Goal: Contribute content

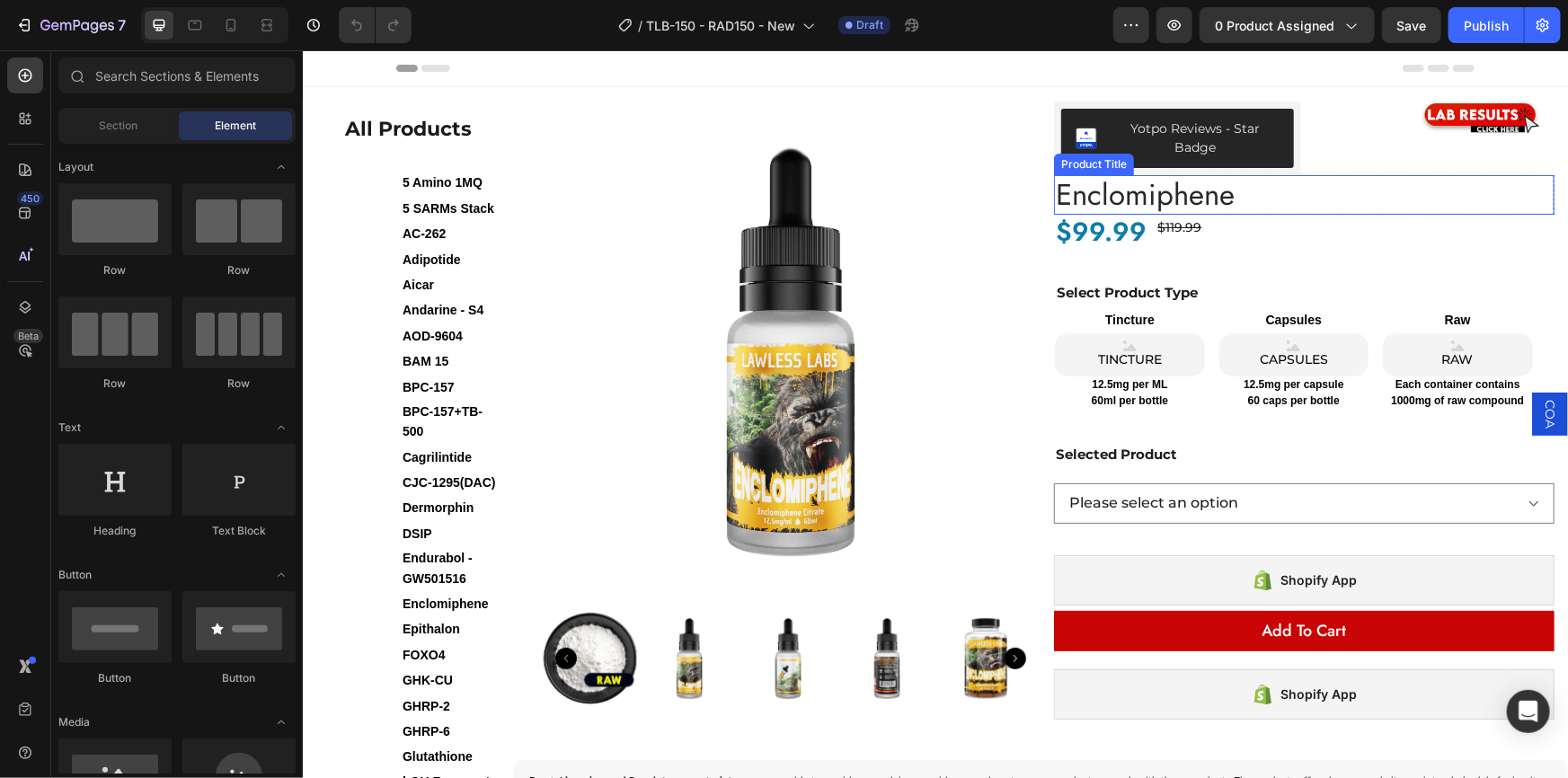
click at [1210, 190] on h1 "Enclomiphene" at bounding box center [1303, 194] width 500 height 39
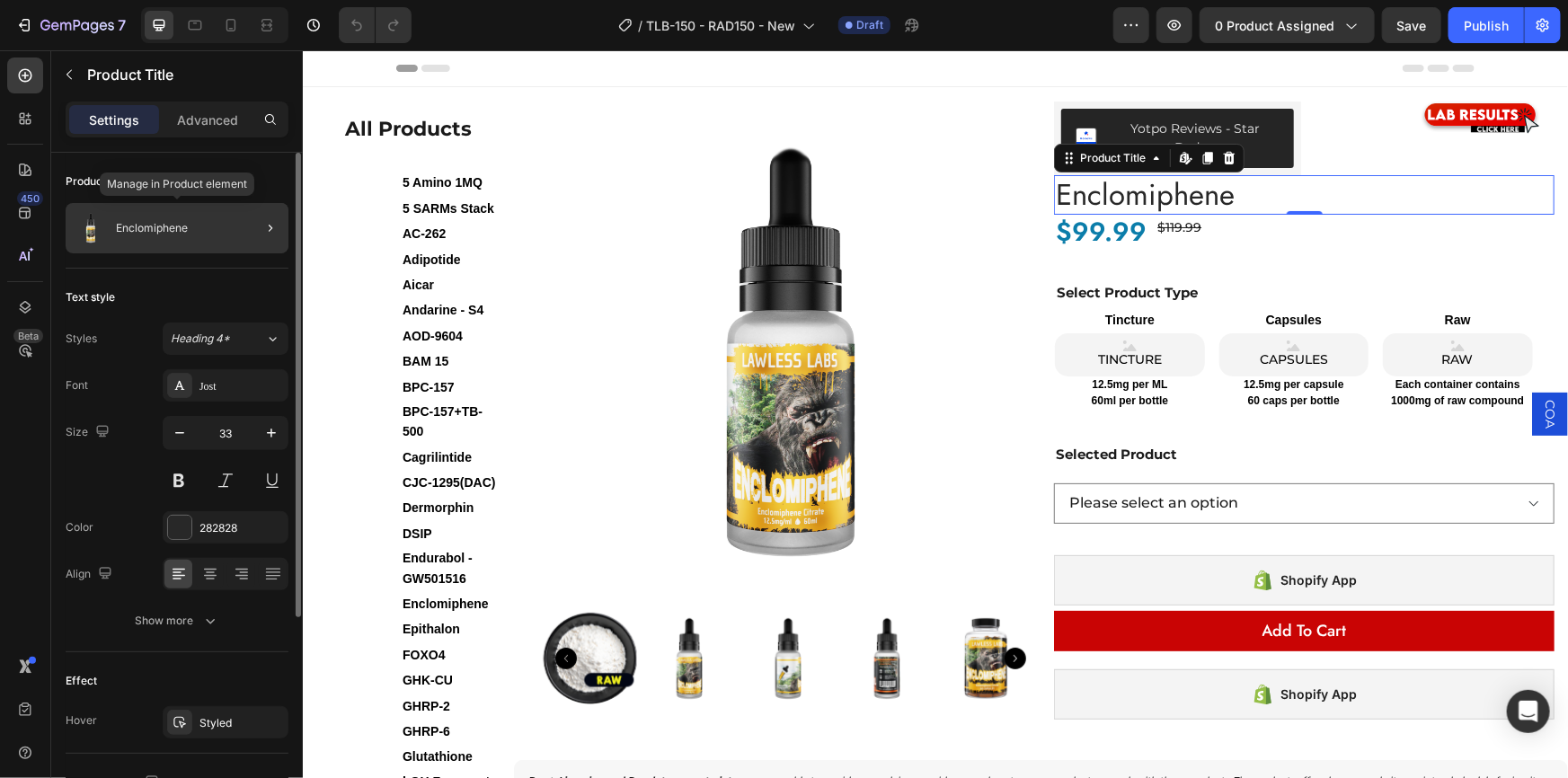
click at [223, 216] on div "Enclomiphene" at bounding box center [176, 228] width 223 height 51
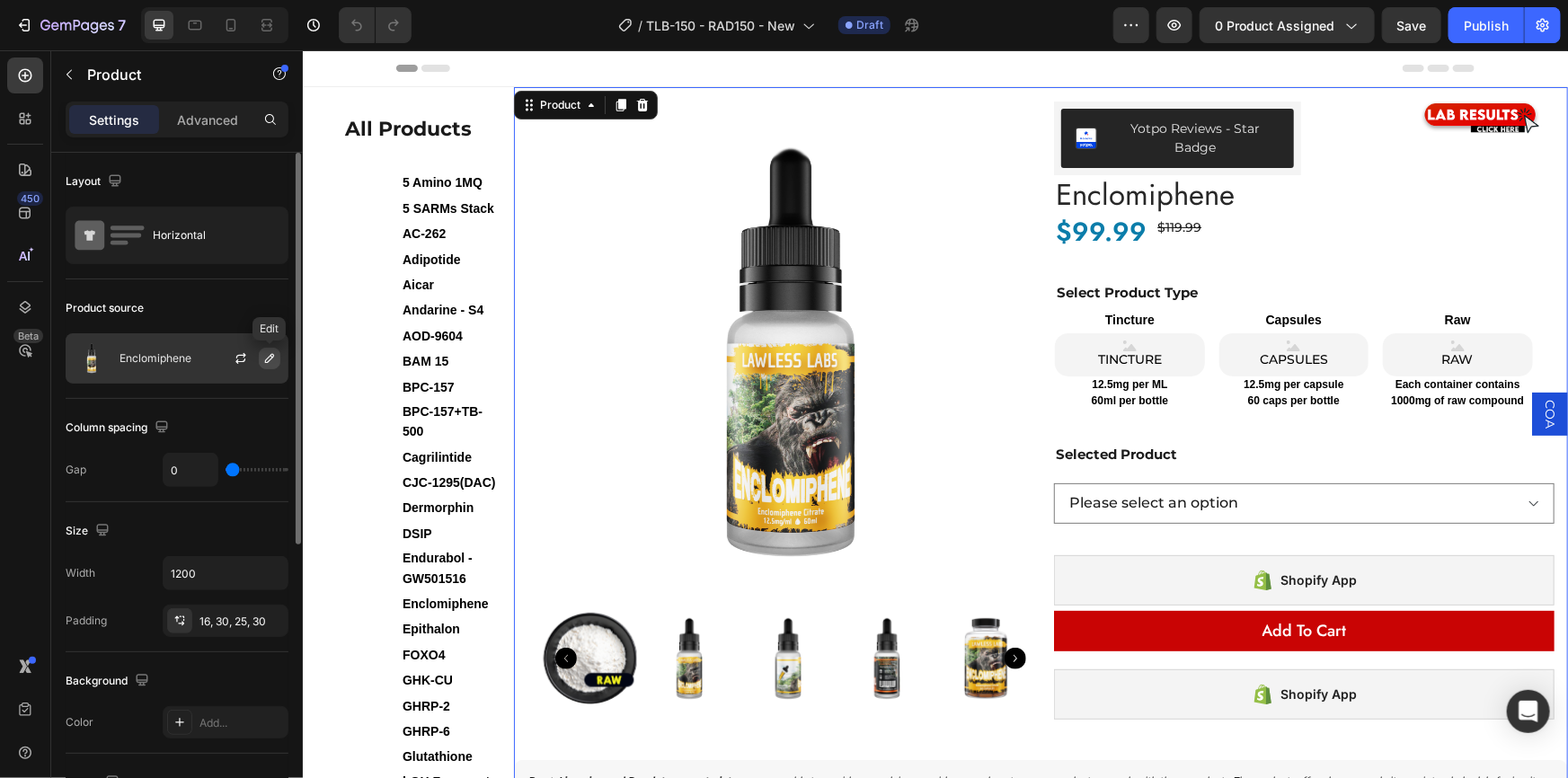
click at [262, 355] on icon "button" at bounding box center [269, 358] width 14 height 14
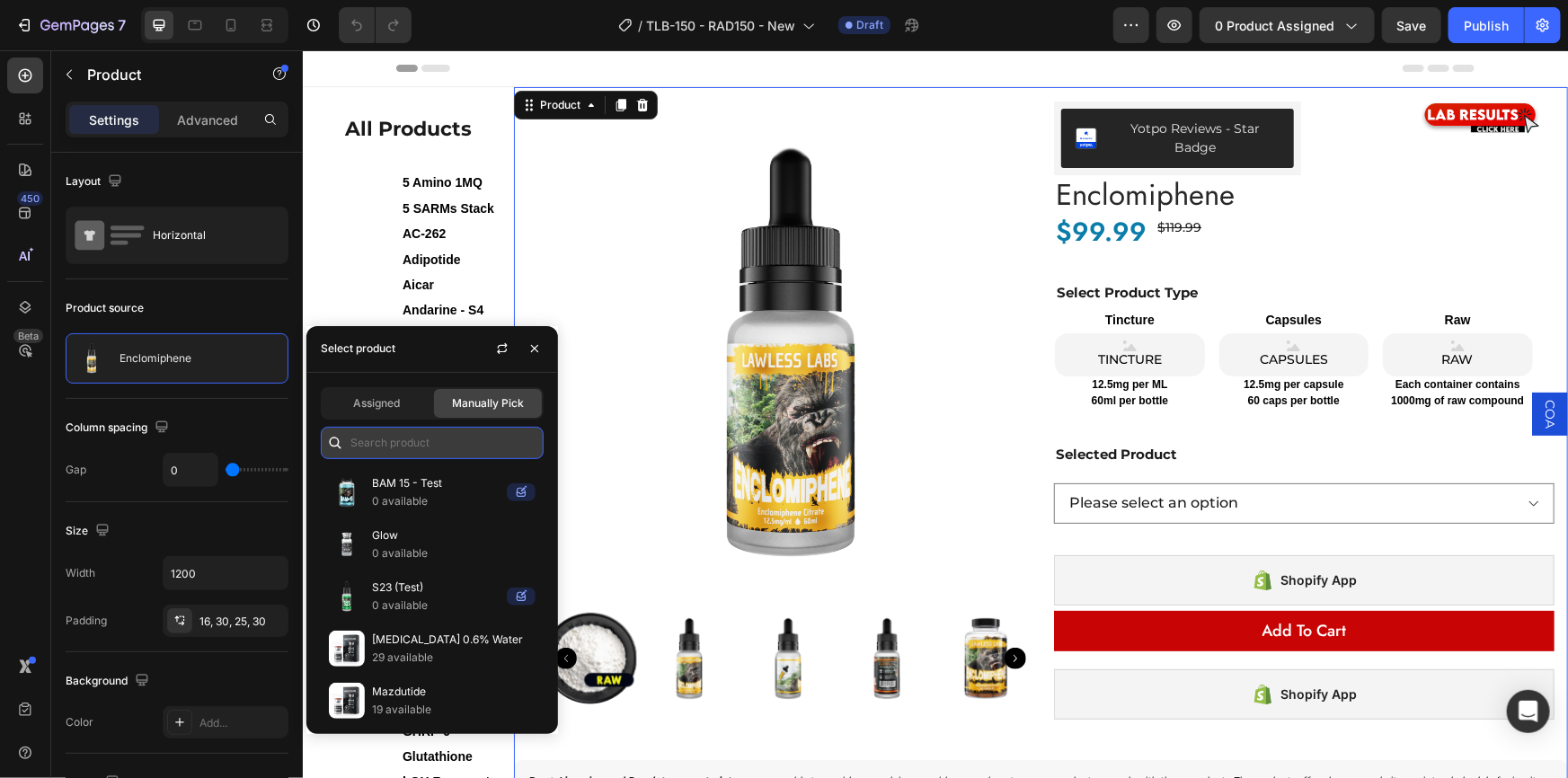
click at [438, 440] on input "text" at bounding box center [432, 444] width 223 height 33
paste input "TLB-150 - RAD150"
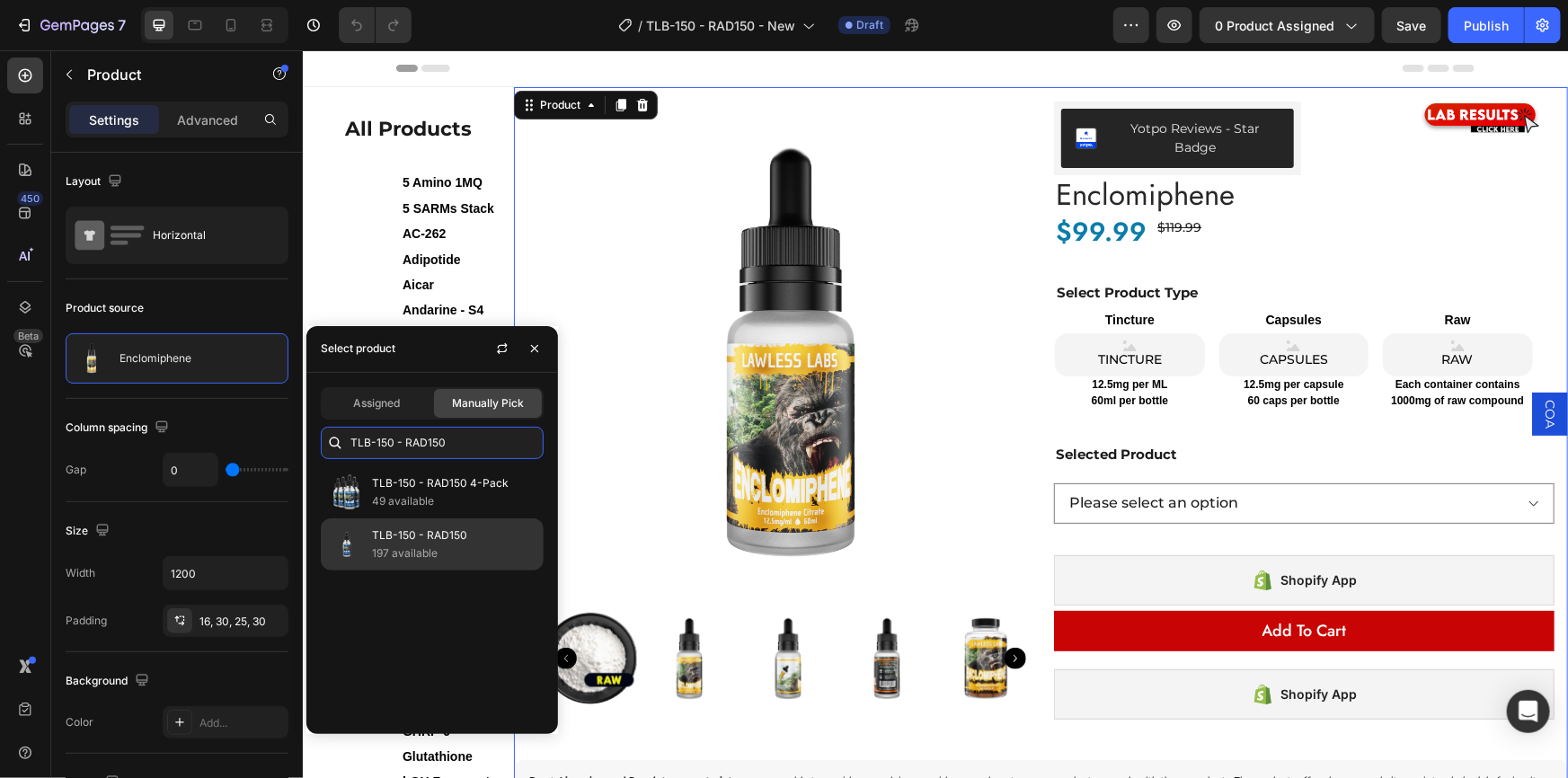
type input "TLB-150 - RAD150"
click at [426, 537] on p "TLB-150 - RAD150" at bounding box center [453, 536] width 164 height 18
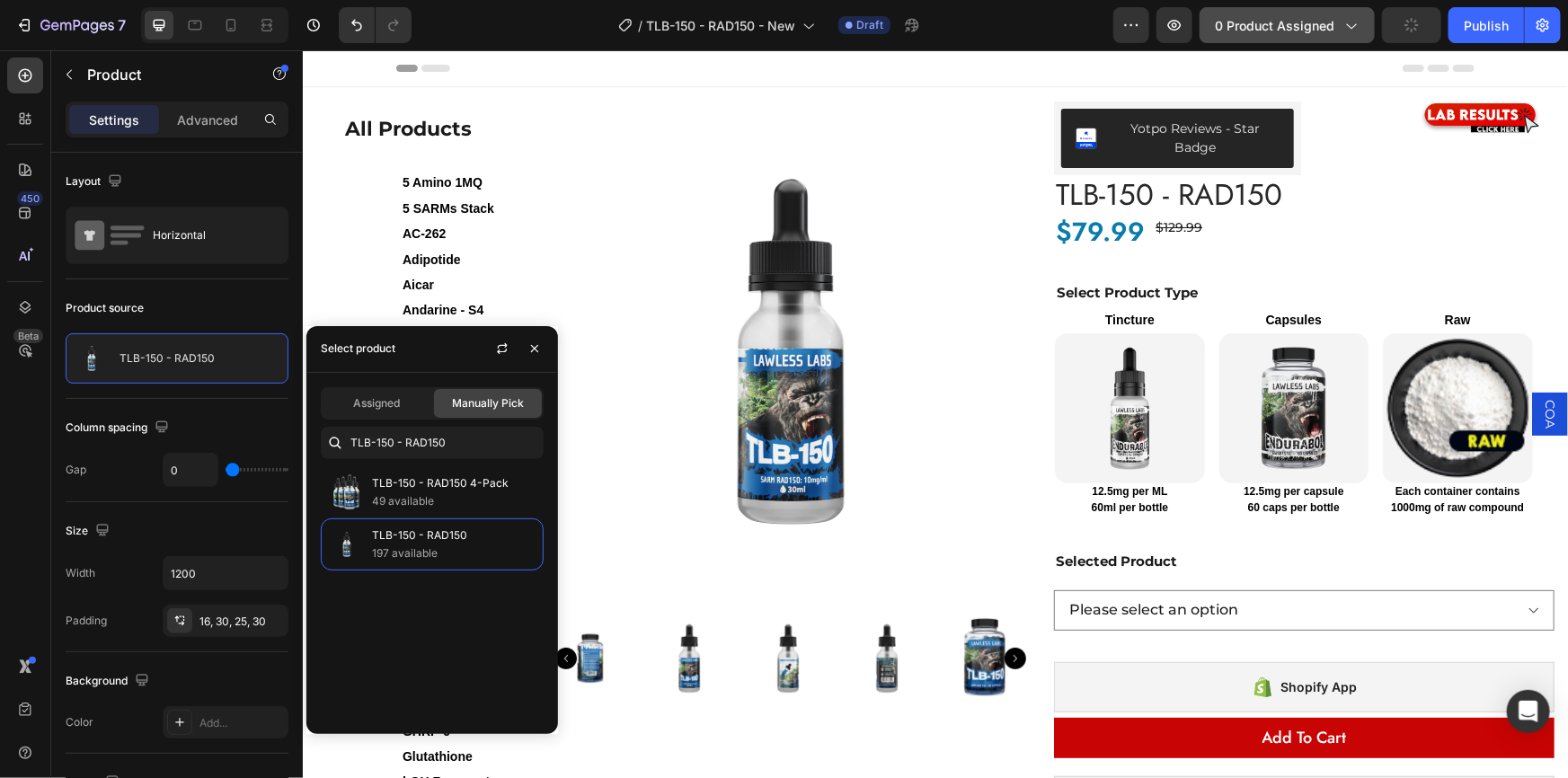
click at [1330, 31] on span "0 product assigned" at bounding box center [1274, 26] width 120 height 19
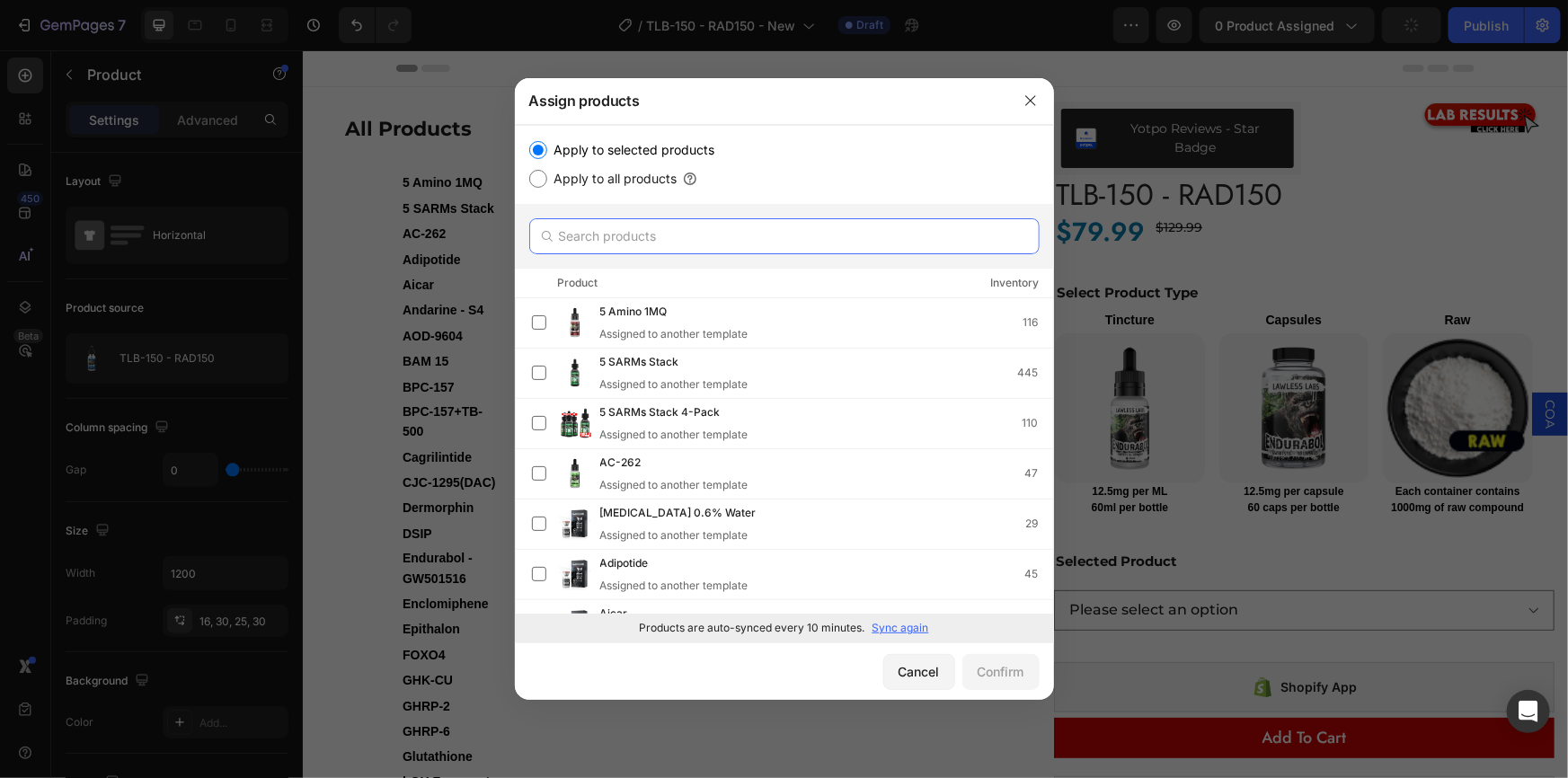
click at [676, 236] on input "text" at bounding box center [784, 237] width 511 height 36
paste input "TLB-150 - RAD150"
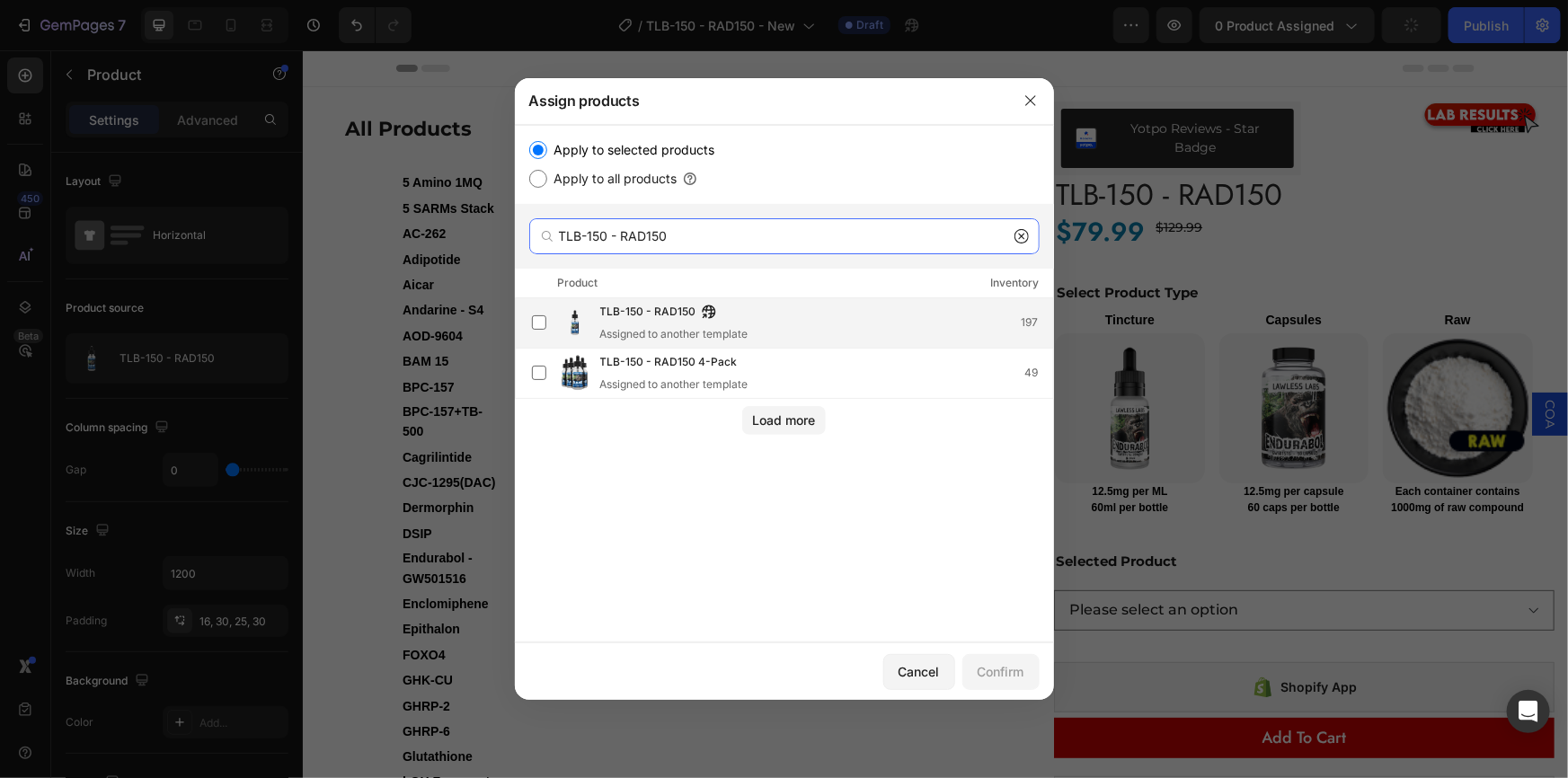
type input "TLB-150 - RAD150"
click at [680, 323] on span "TLB-150 - RAD150" at bounding box center [648, 312] width 96 height 20
click at [991, 665] on div "Confirm" at bounding box center [1001, 672] width 47 height 19
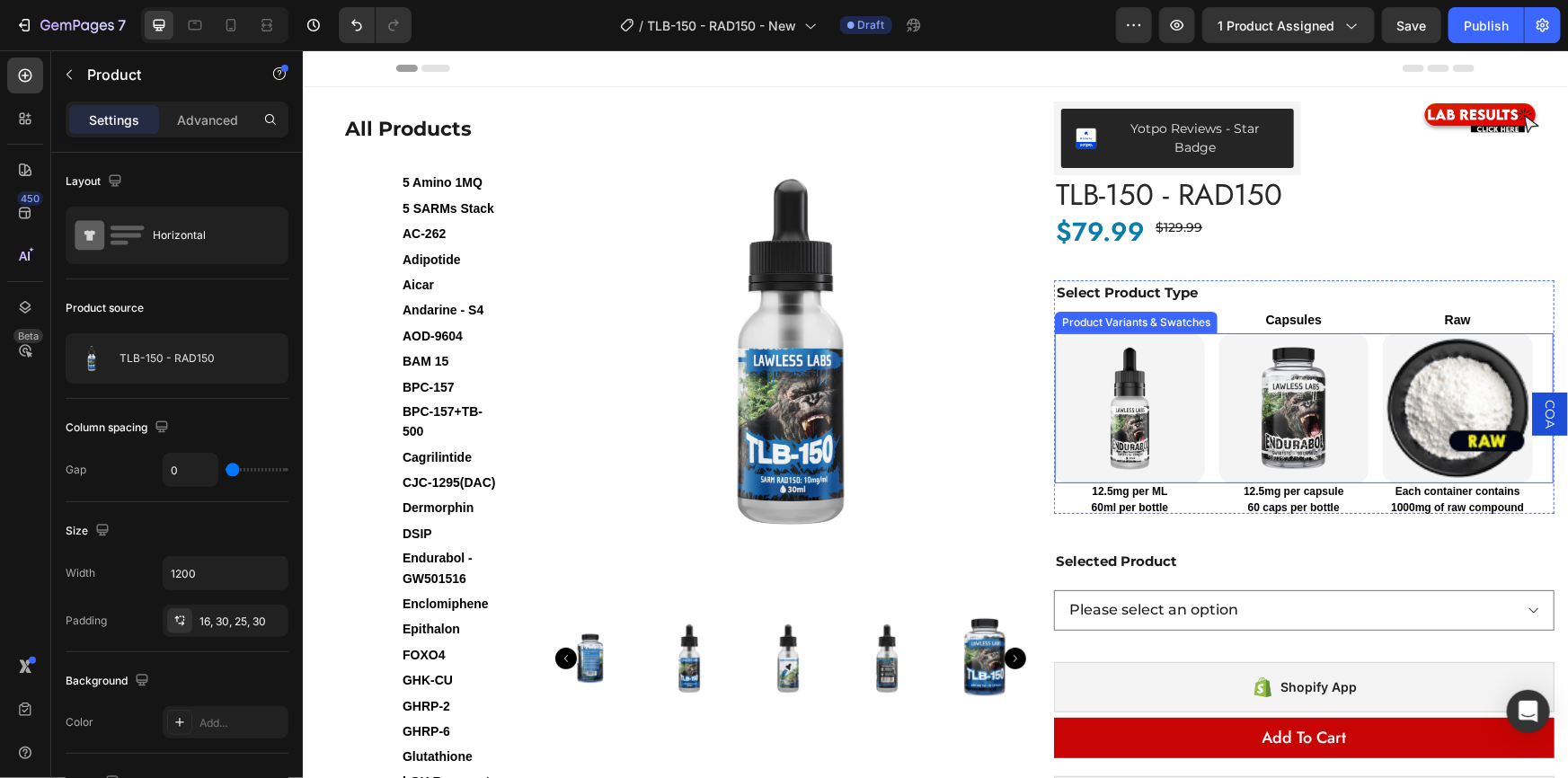
click at [1149, 323] on div "Product Variants & Swatches" at bounding box center [1135, 321] width 155 height 16
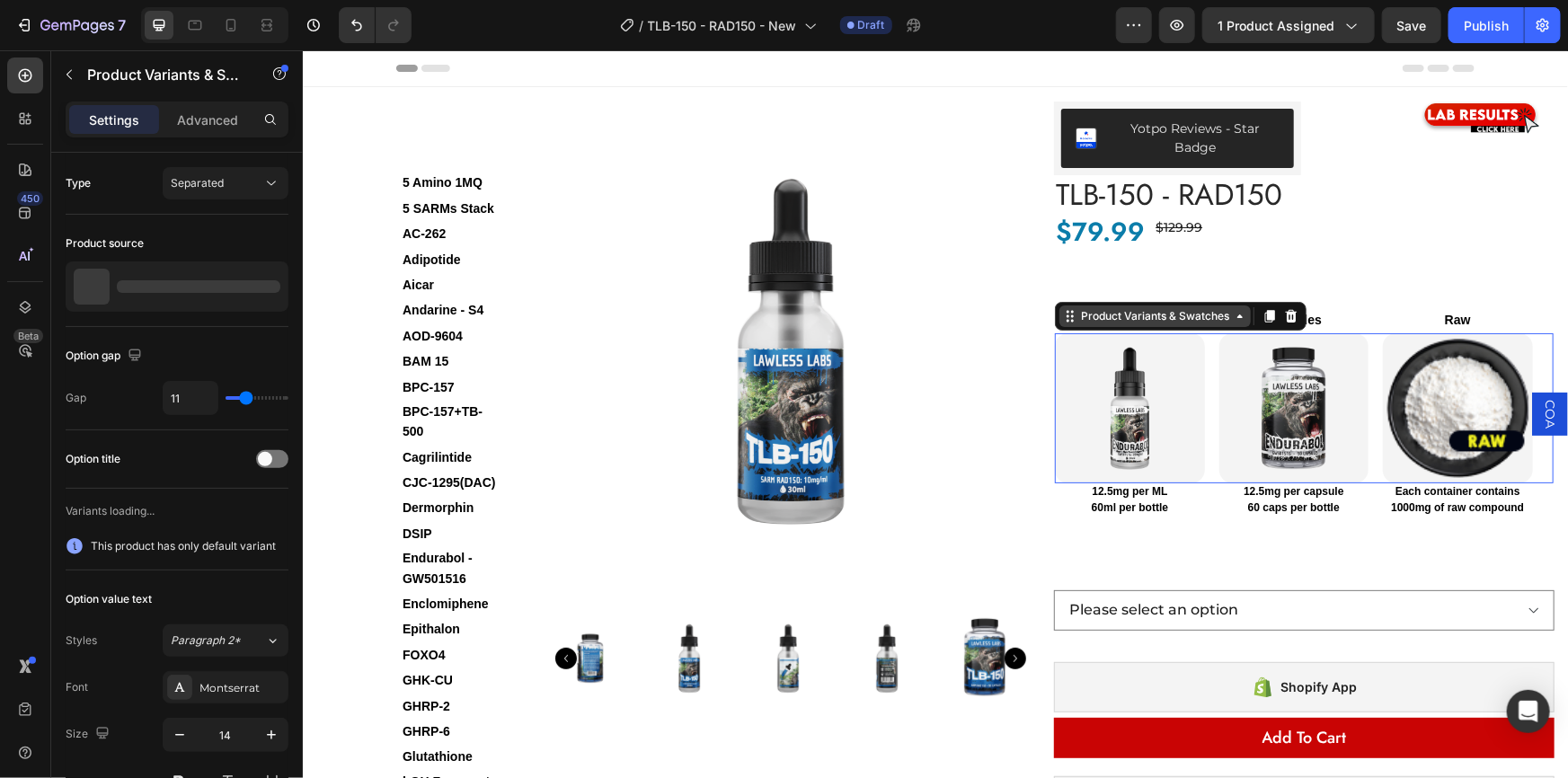
select select "552064747524195512"
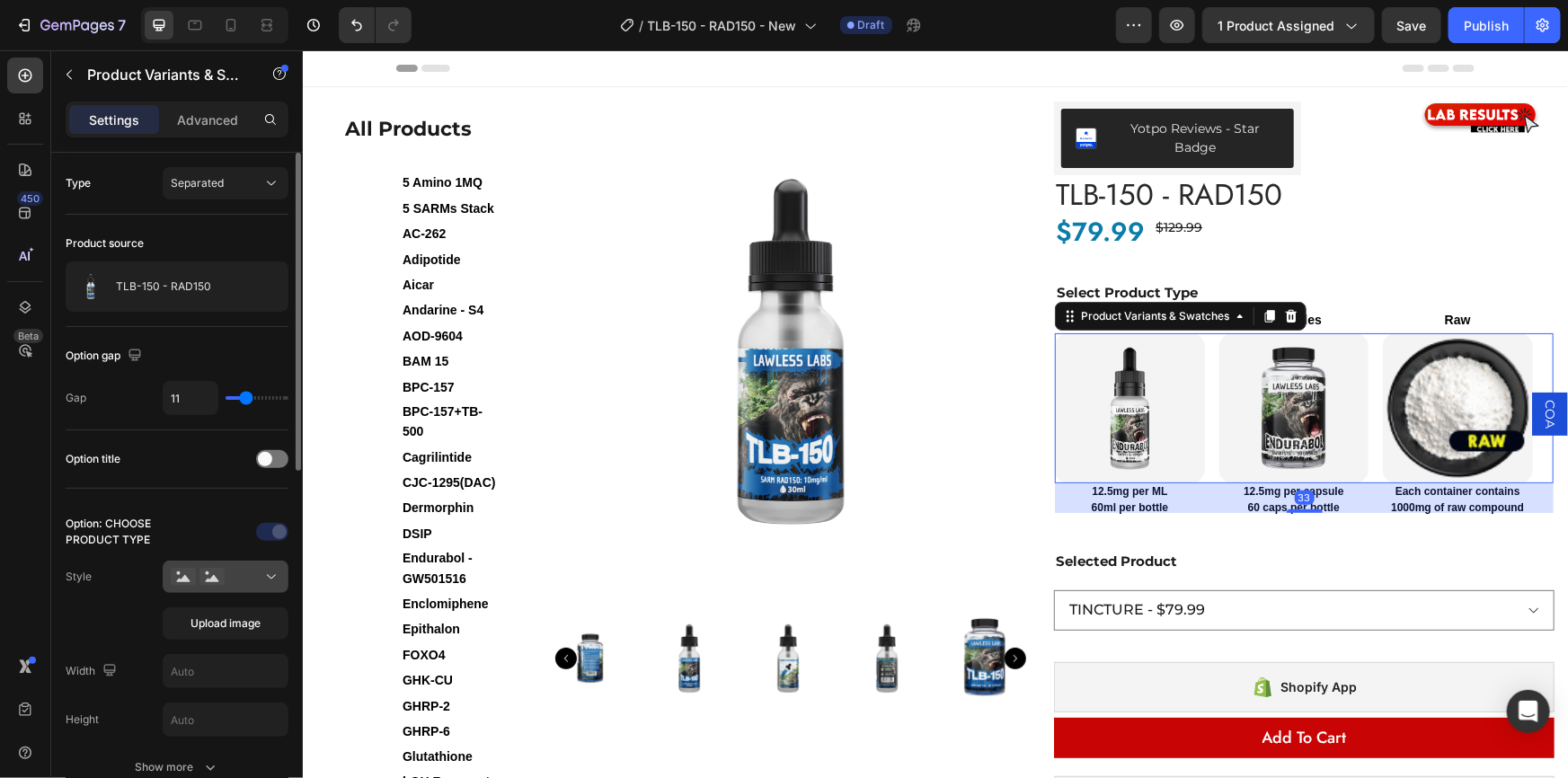
click at [242, 581] on div at bounding box center [225, 577] width 109 height 18
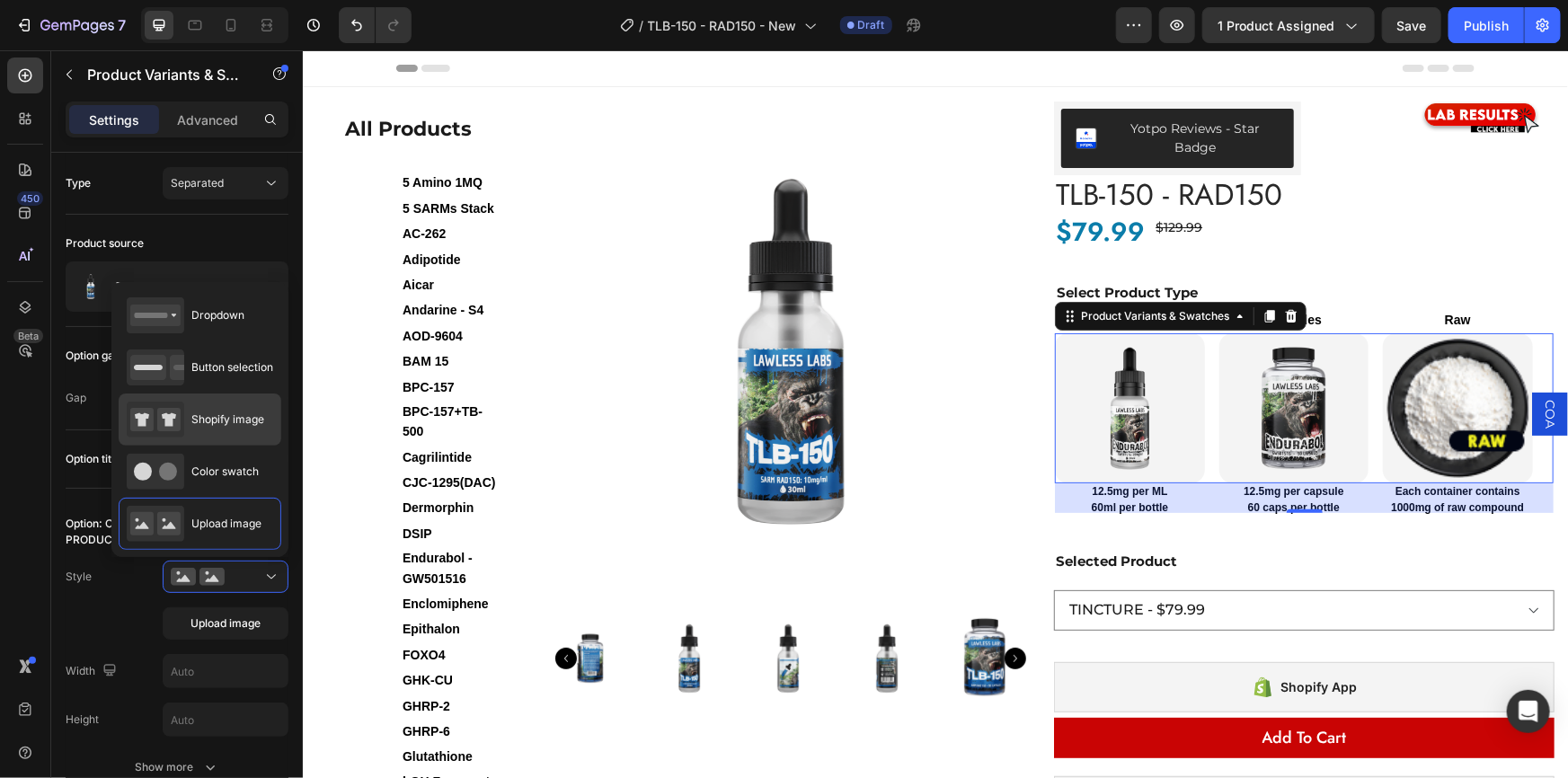
click at [234, 432] on div "Shopify image" at bounding box center [195, 420] width 138 height 36
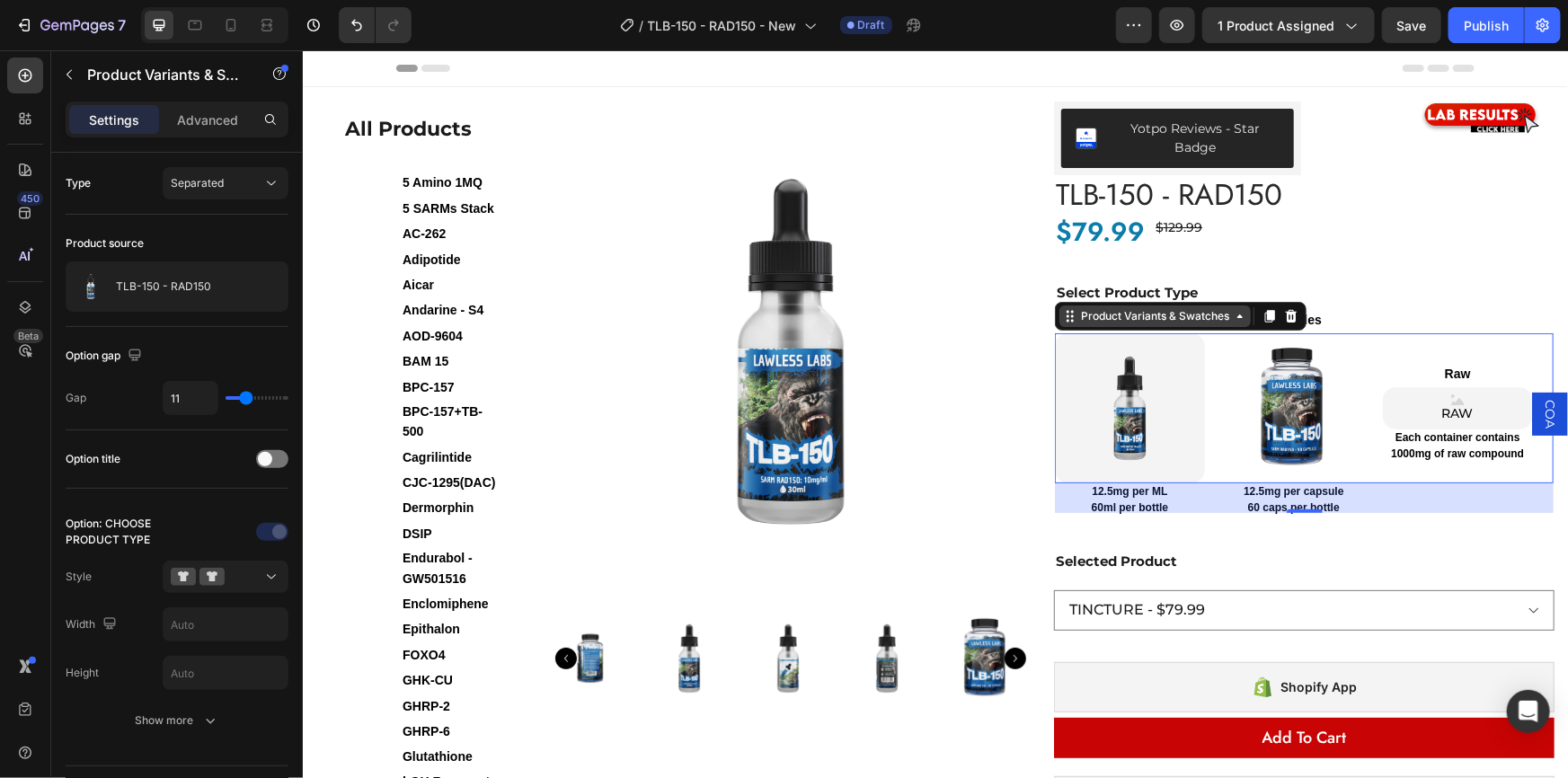
click at [1123, 313] on div "Product Variants & Swatches" at bounding box center [1154, 315] width 155 height 16
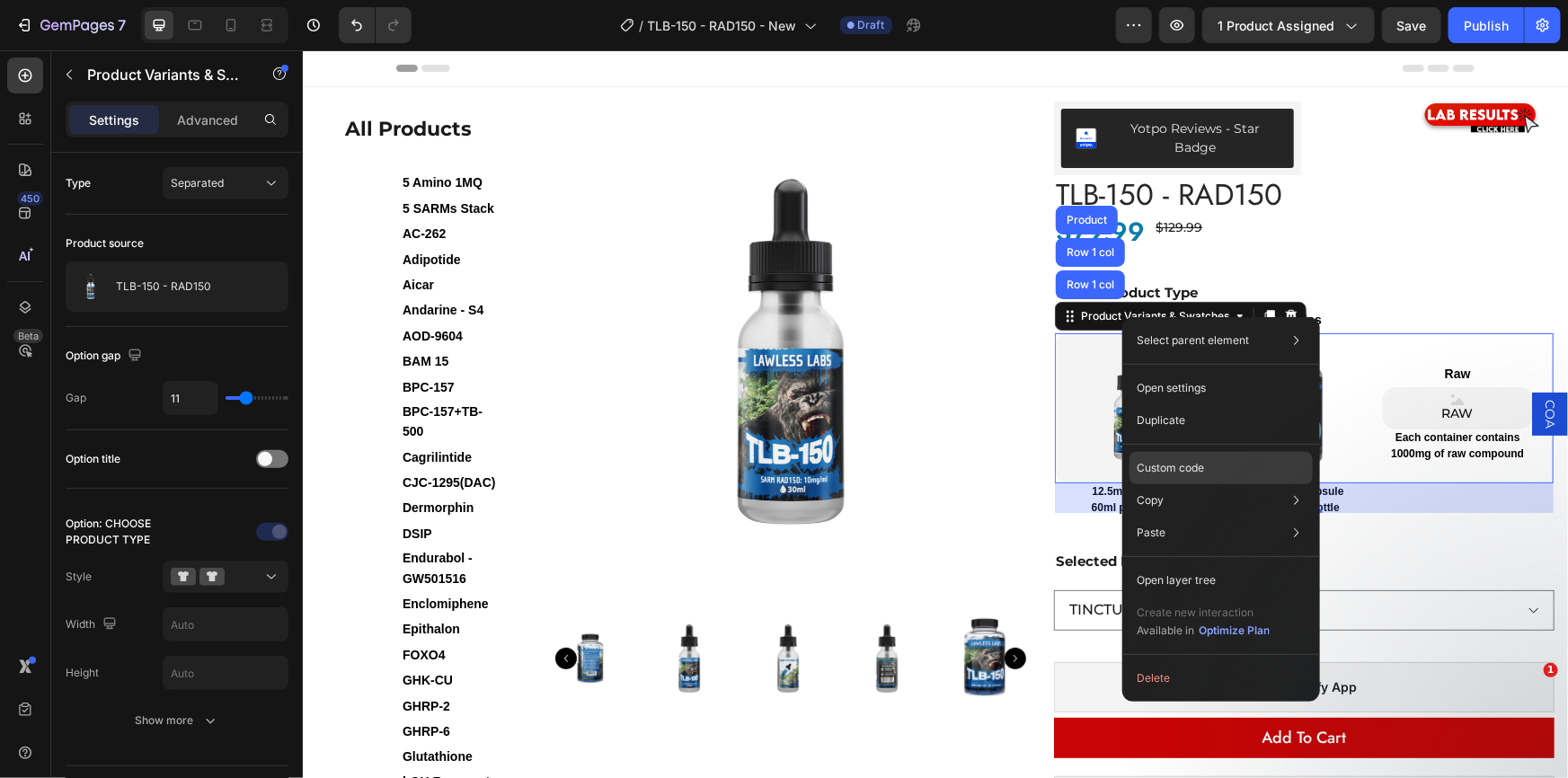
click at [1174, 469] on p "Custom code" at bounding box center [1170, 468] width 67 height 16
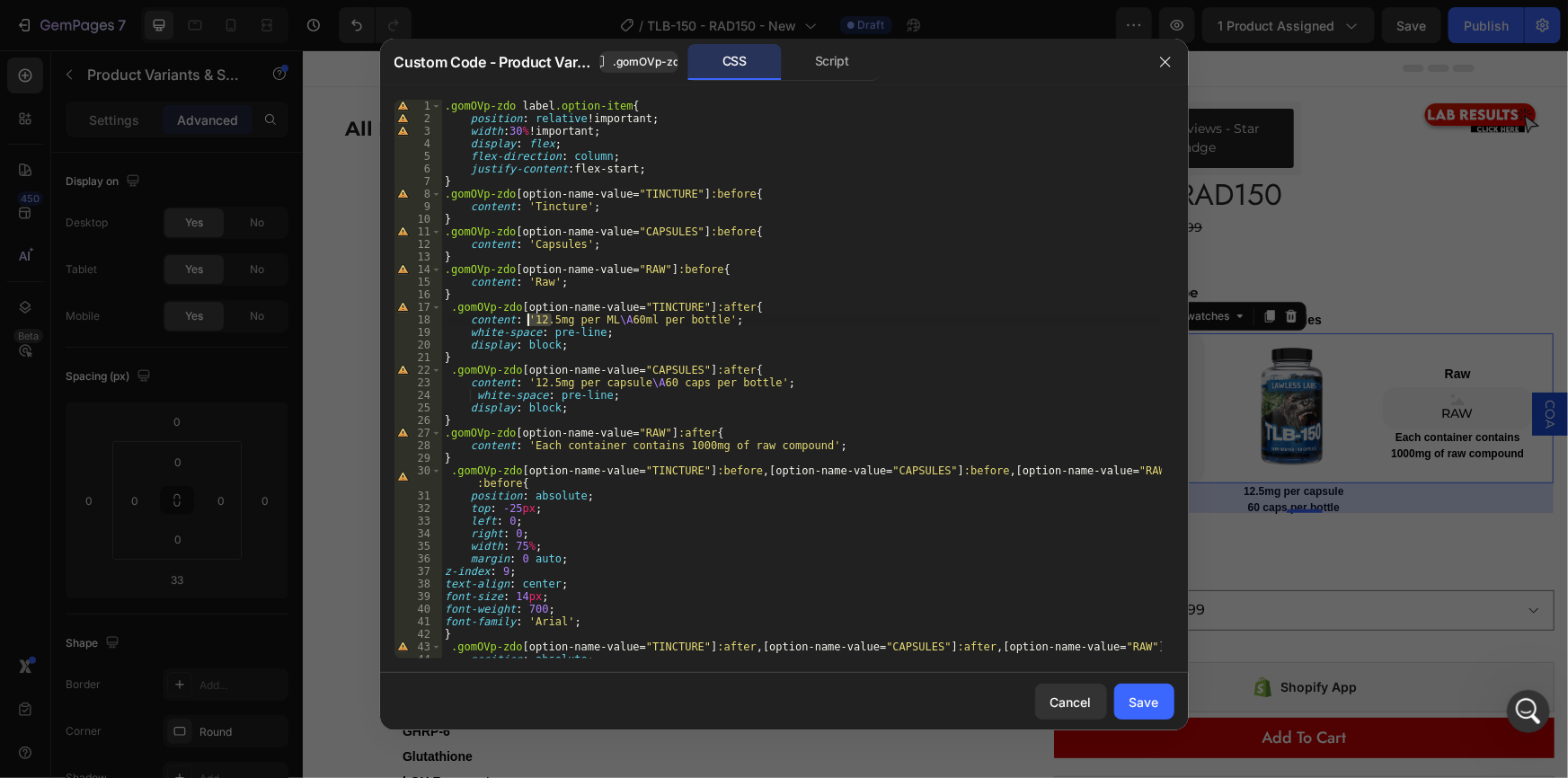
drag, startPoint x: 549, startPoint y: 317, endPoint x: 530, endPoint y: 321, distance: 19.4
click at [530, 321] on div ".gomOVp-zdo label .option-item { position : relative !important ; width : 30 % …" at bounding box center [801, 392] width 719 height 584
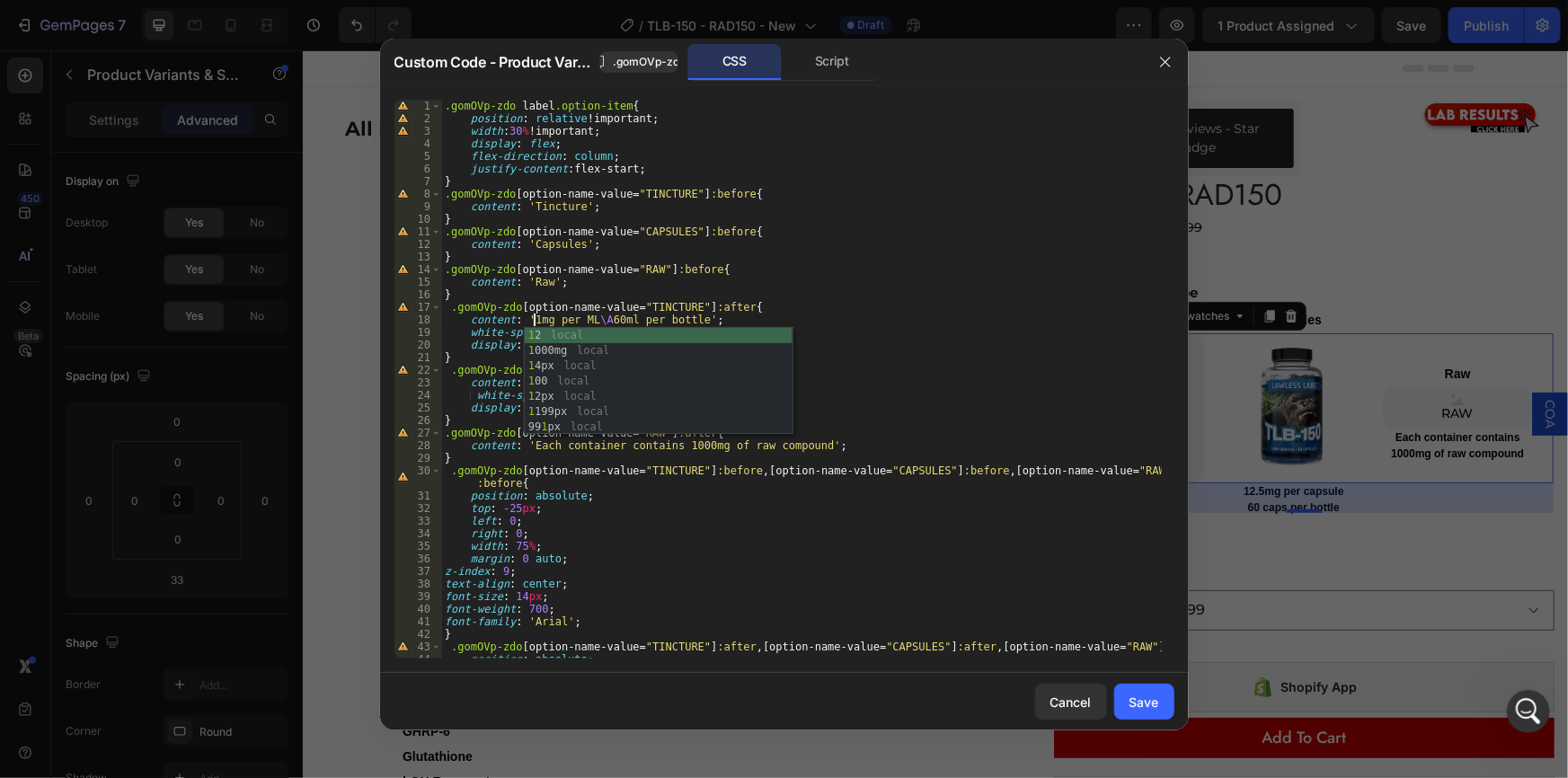
scroll to position [0, 8]
click at [629, 312] on div ".gomOVp-zdo label .option-item { position : relative !important ; width : 30 % …" at bounding box center [801, 392] width 719 height 584
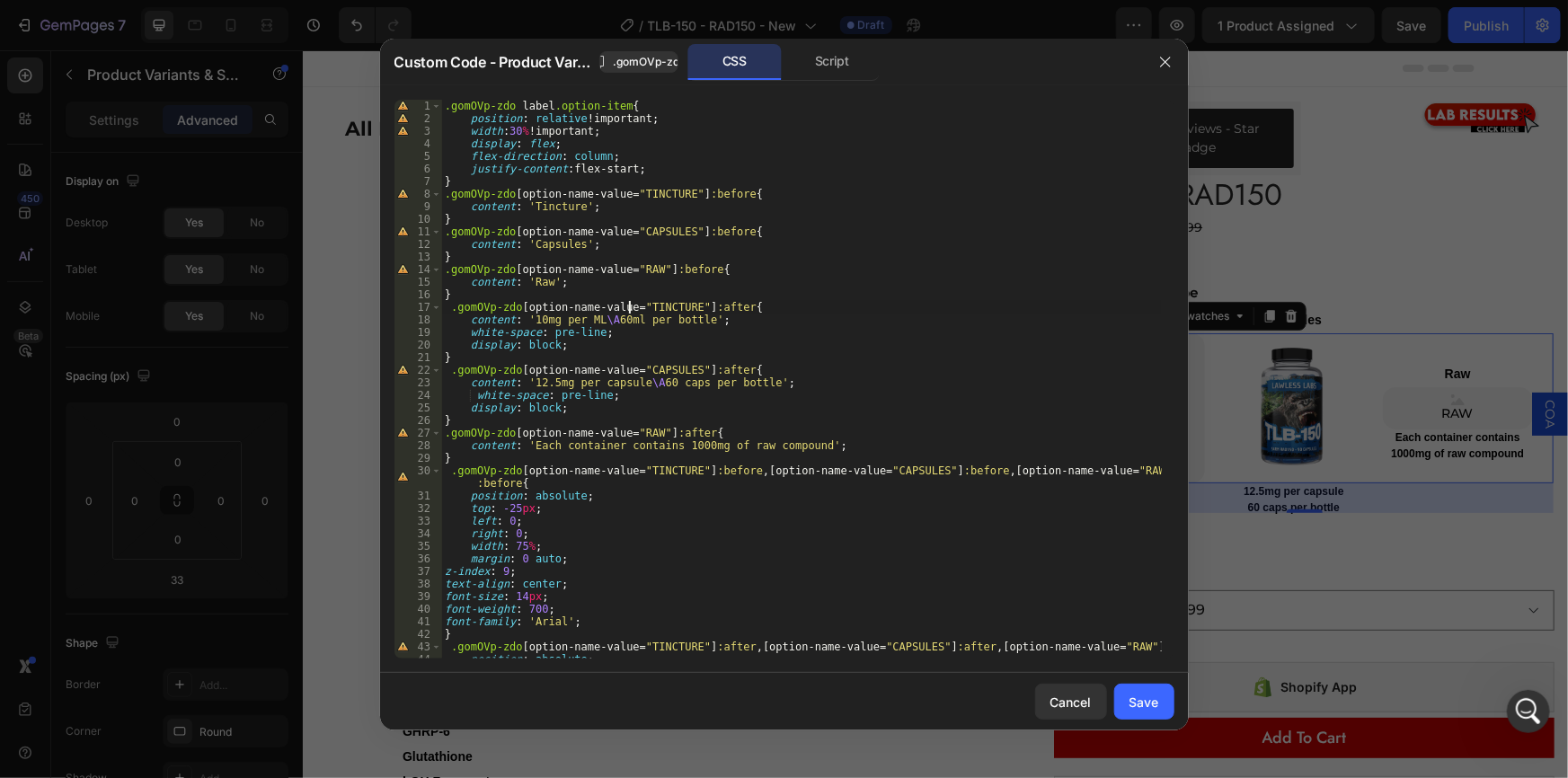
click at [623, 323] on div ".gomOVp-zdo label .option-item { position : relative !important ; width : 30 % …" at bounding box center [801, 392] width 719 height 584
click at [559, 388] on div ".gomOVp-zdo label .option-item { position : relative !important ; width : 30 % …" at bounding box center [801, 392] width 719 height 584
drag, startPoint x: 544, startPoint y: 382, endPoint x: 530, endPoint y: 384, distance: 14.1
click at [530, 384] on div ".gomOVp-zdo label .option-item { position : relative !important ; width : 30 % …" at bounding box center [801, 392] width 719 height 584
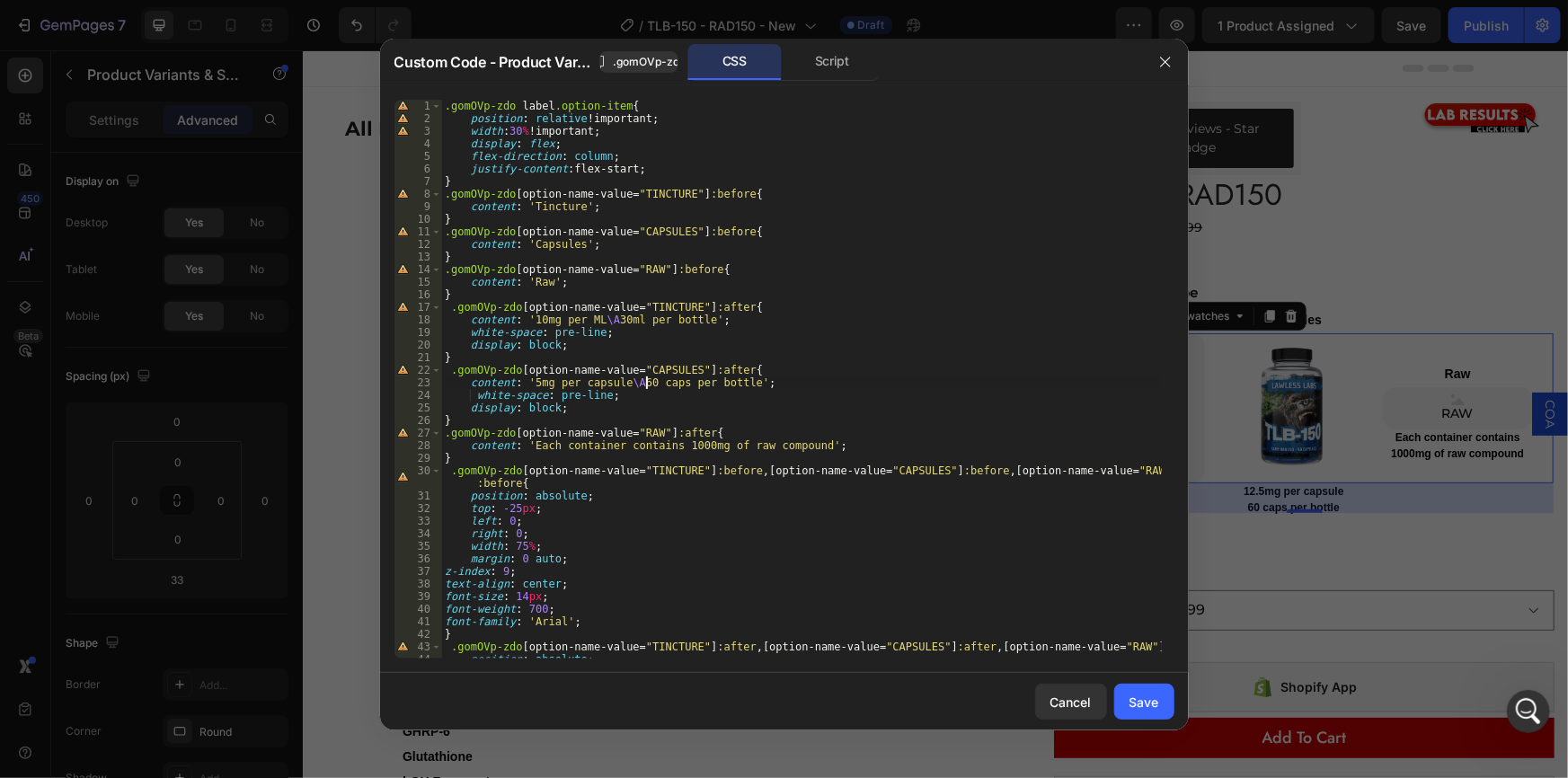
click at [645, 381] on div ".gomOVp-zdo label .option-item { position : relative !important ; width : 30 % …" at bounding box center [801, 392] width 719 height 584
click at [578, 440] on div ".gomOVp-zdo label .option-item { position : relative !important ; width : 30 % …" at bounding box center [801, 392] width 719 height 584
type textarea ".gomOVp-zdo [option-name-value="RAW"]:after{"
click at [1141, 694] on div "Save" at bounding box center [1144, 702] width 30 height 19
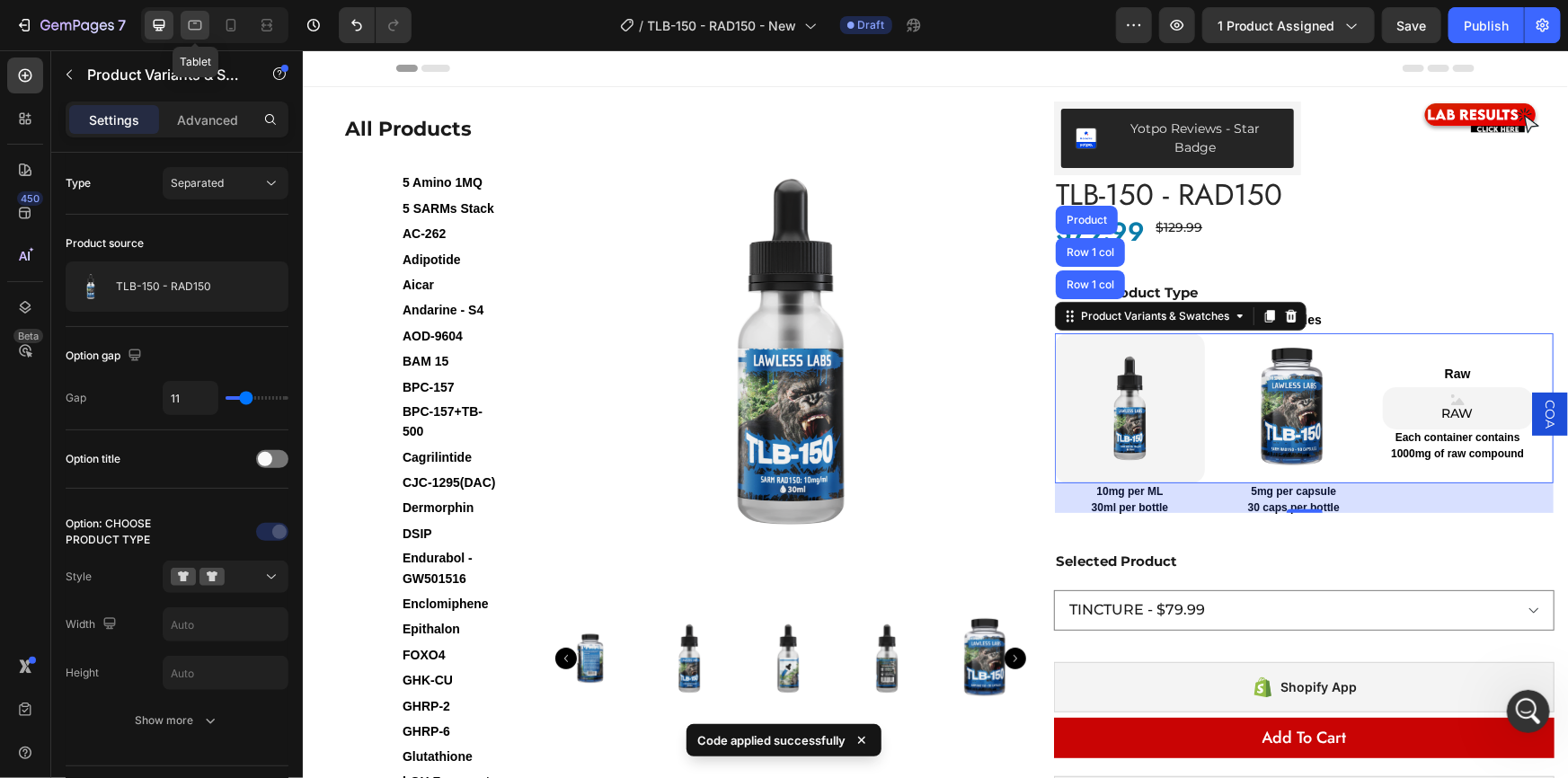
click at [196, 26] on icon at bounding box center [194, 25] width 18 height 18
type input "64"
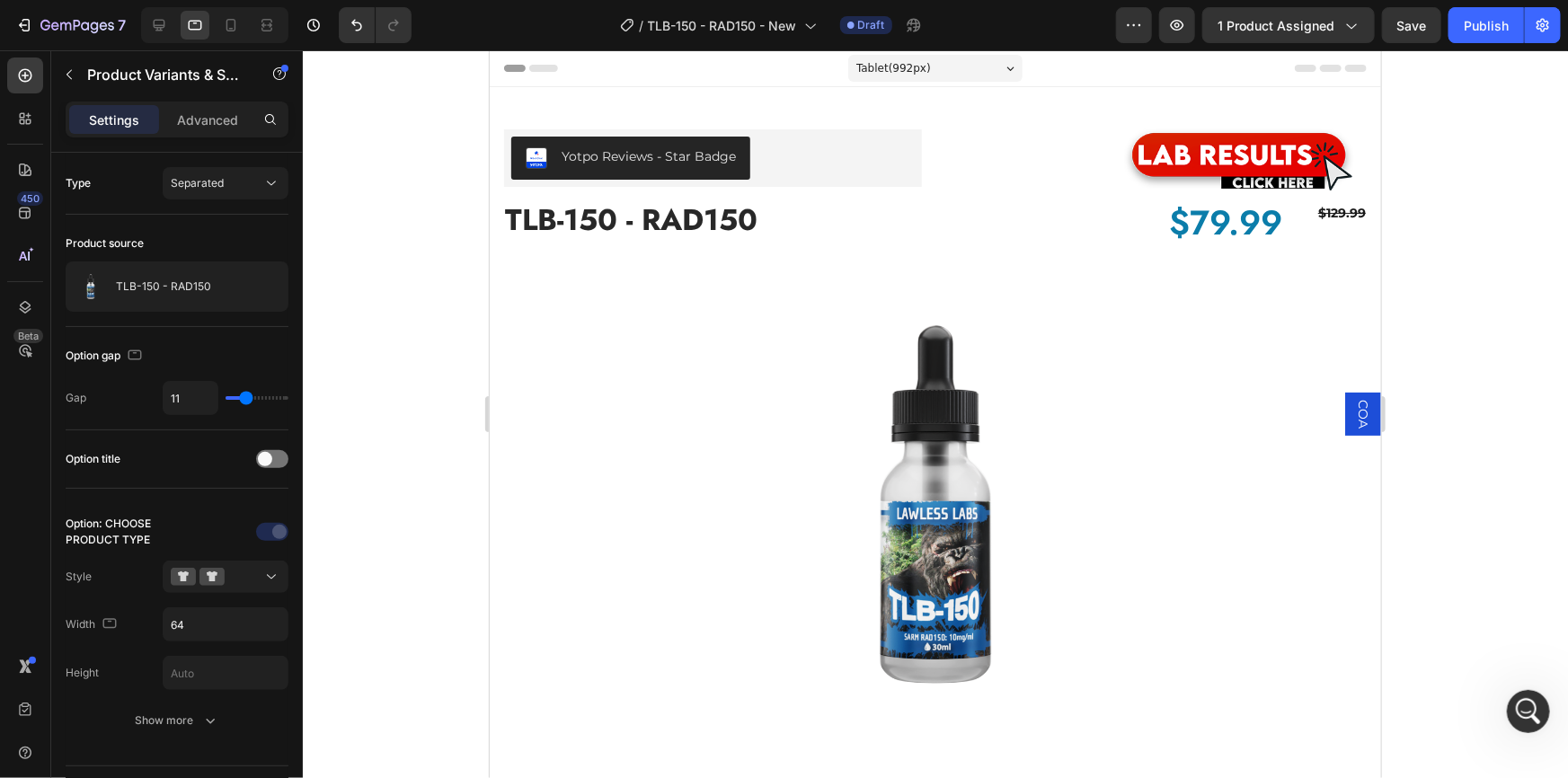
select select "552064747524195512"
click at [262, 576] on icon at bounding box center [271, 577] width 18 height 18
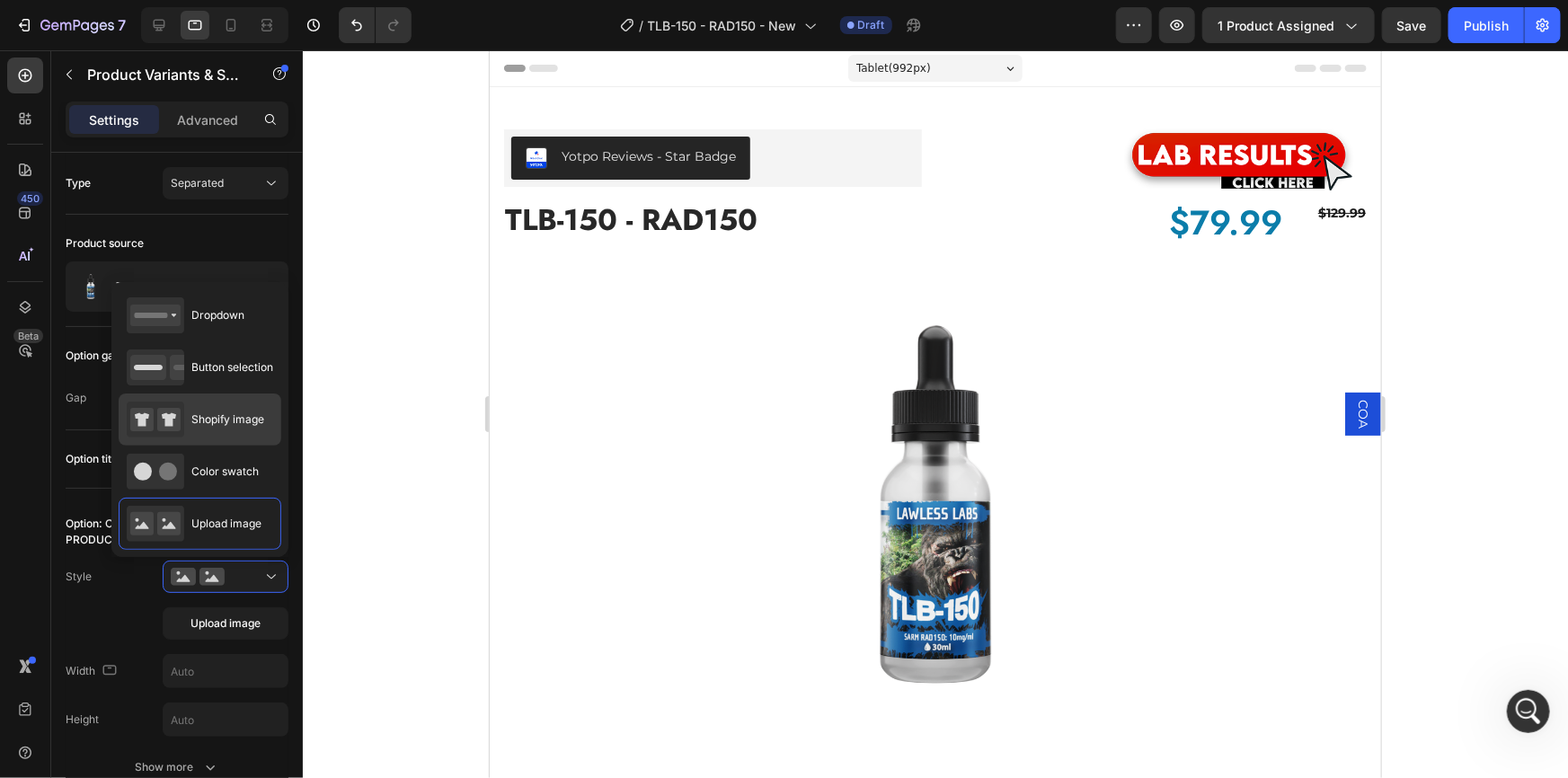
click at [215, 429] on div "Shopify image" at bounding box center [195, 420] width 138 height 36
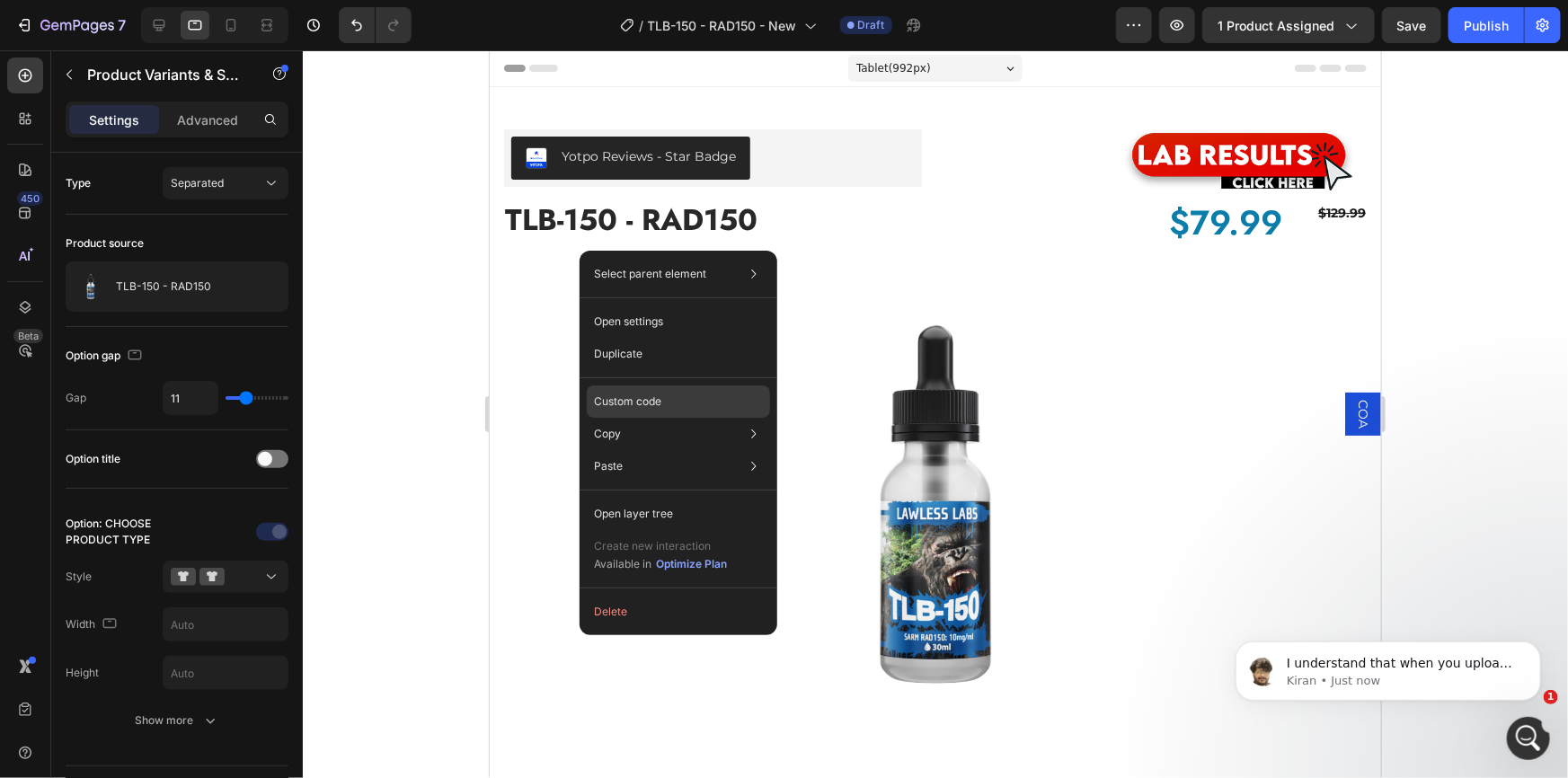
click at [635, 394] on p "Custom code" at bounding box center [627, 401] width 67 height 16
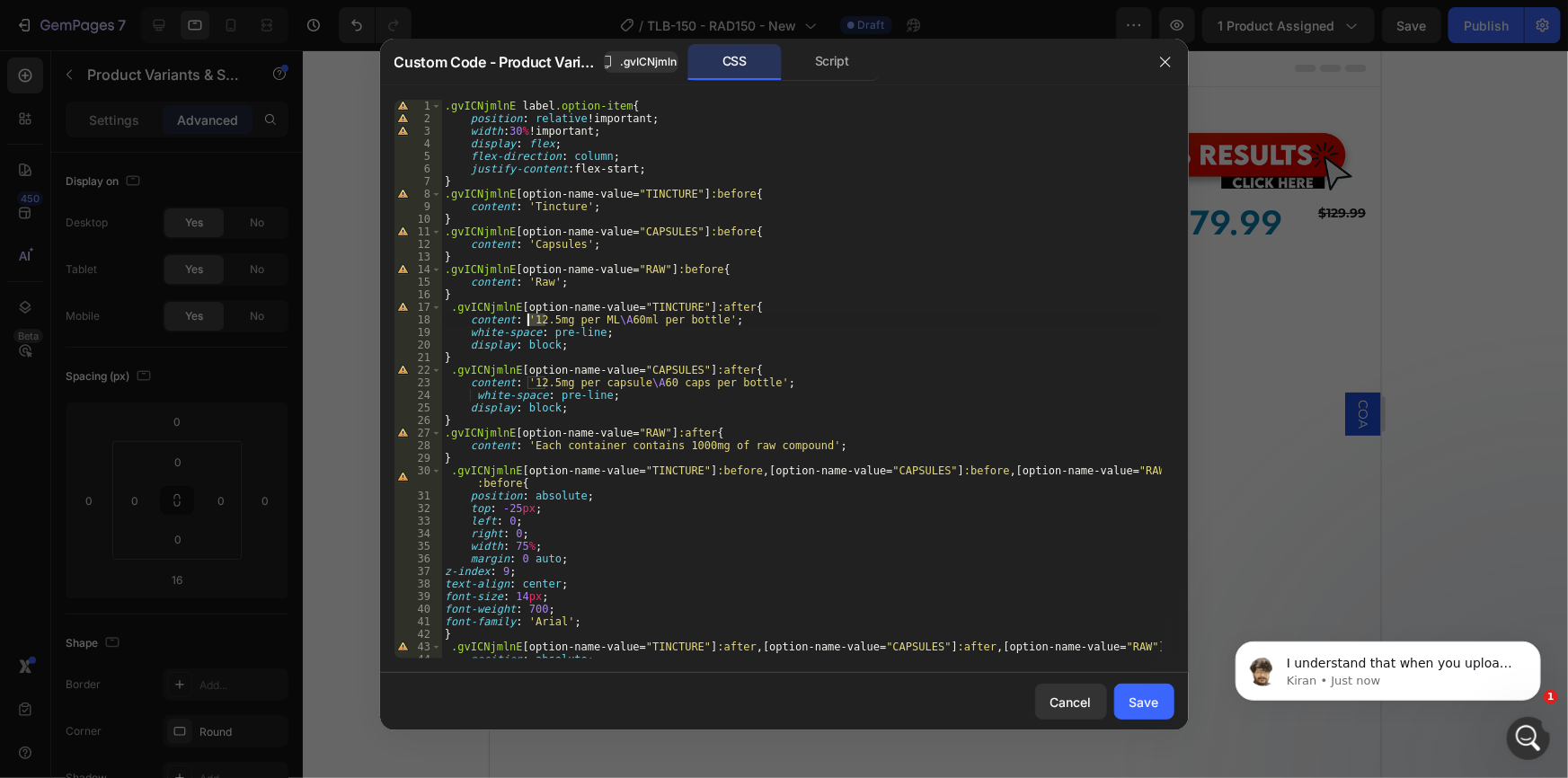
drag, startPoint x: 548, startPoint y: 318, endPoint x: 530, endPoint y: 321, distance: 18.2
click at [530, 321] on div ".gvICNjmlnE label .option-item { position : relative !important ; width : 30 % …" at bounding box center [801, 392] width 719 height 584
click at [548, 319] on div ".gvICNjmlnE label .option-item { position : relative !important ; width : 30 % …" at bounding box center [801, 378] width 719 height 559
drag, startPoint x: 549, startPoint y: 315, endPoint x: 529, endPoint y: 321, distance: 20.9
click at [529, 321] on div ".gvICNjmlnE label .option-item { position : relative !important ; width : 30 % …" at bounding box center [801, 392] width 719 height 584
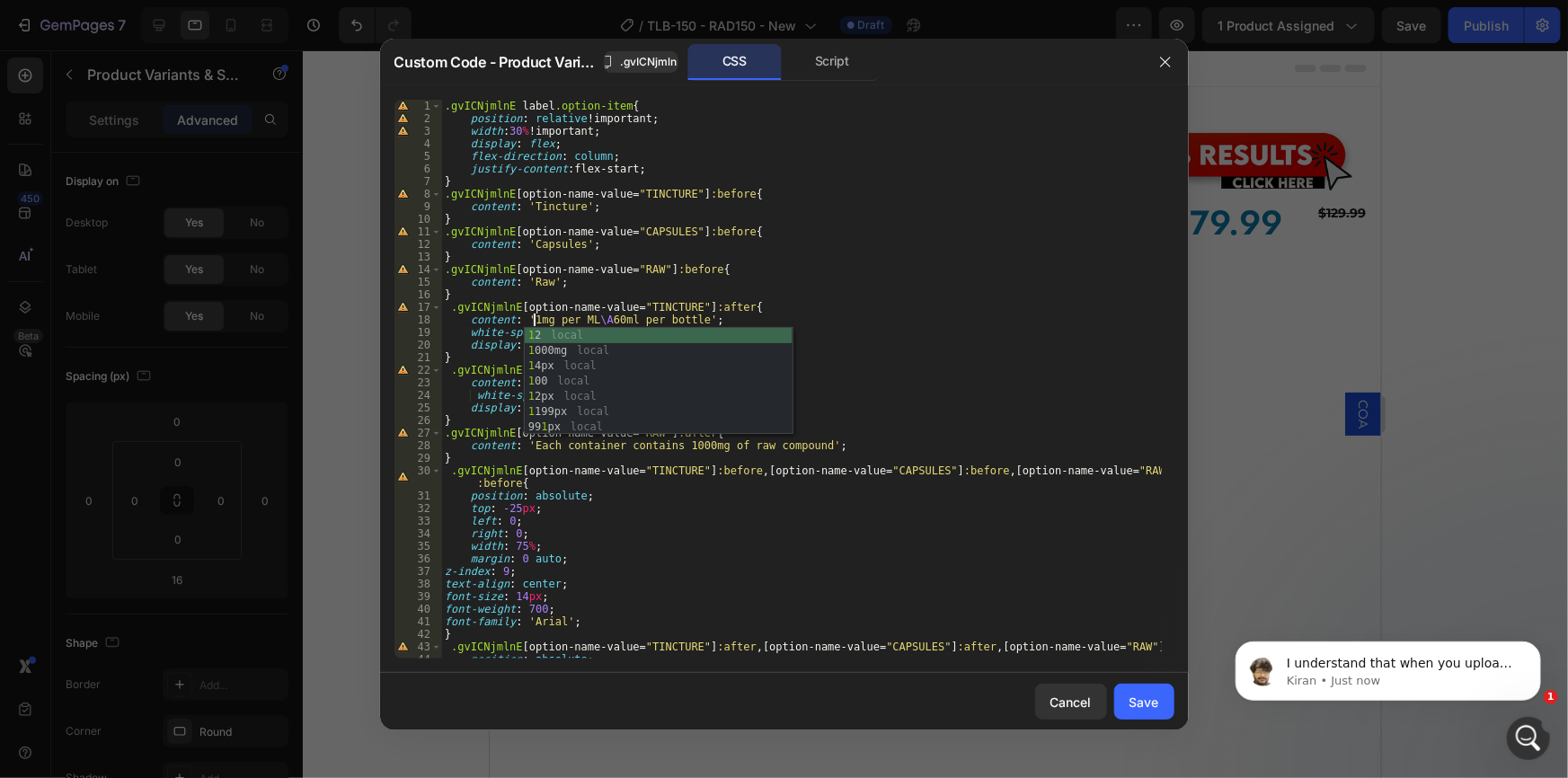
scroll to position [0, 8]
click at [624, 314] on div ".gvICNjmlnE label .option-item { position : relative !important ; width : 30 % …" at bounding box center [801, 392] width 719 height 584
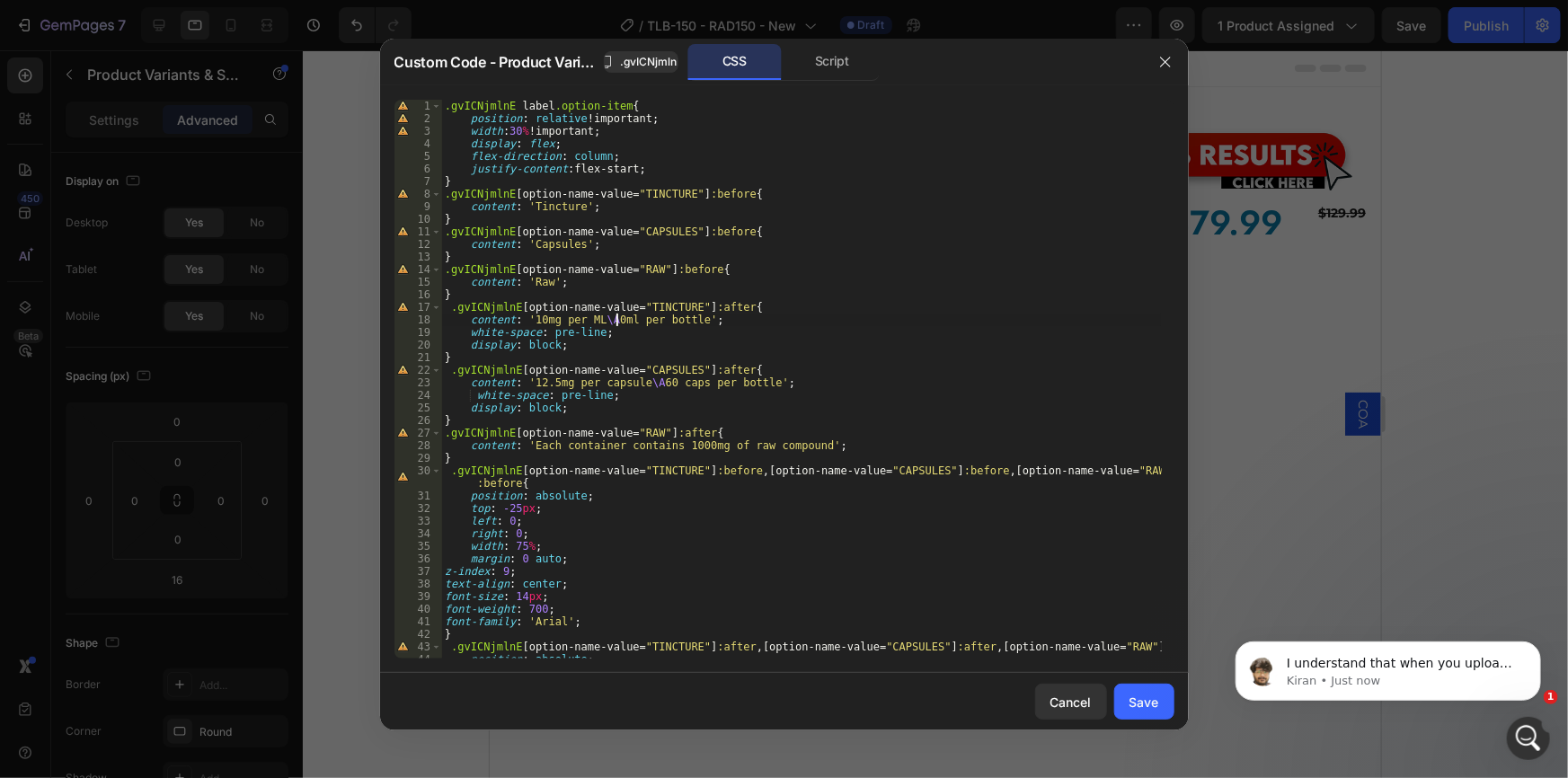
scroll to position [0, 15]
click at [545, 379] on div ".gvICNjmlnE label .option-item { position : relative !important ; width : 30 % …" at bounding box center [801, 392] width 719 height 584
drag, startPoint x: 546, startPoint y: 381, endPoint x: 530, endPoint y: 384, distance: 16.3
click at [530, 384] on div ".gvICNjmlnE label .option-item { position : relative !important ; width : 30 % …" at bounding box center [801, 392] width 719 height 584
click at [652, 384] on div ".gvICNjmlnE label .option-item { position : relative !important ; width : 30 % …" at bounding box center [801, 392] width 719 height 584
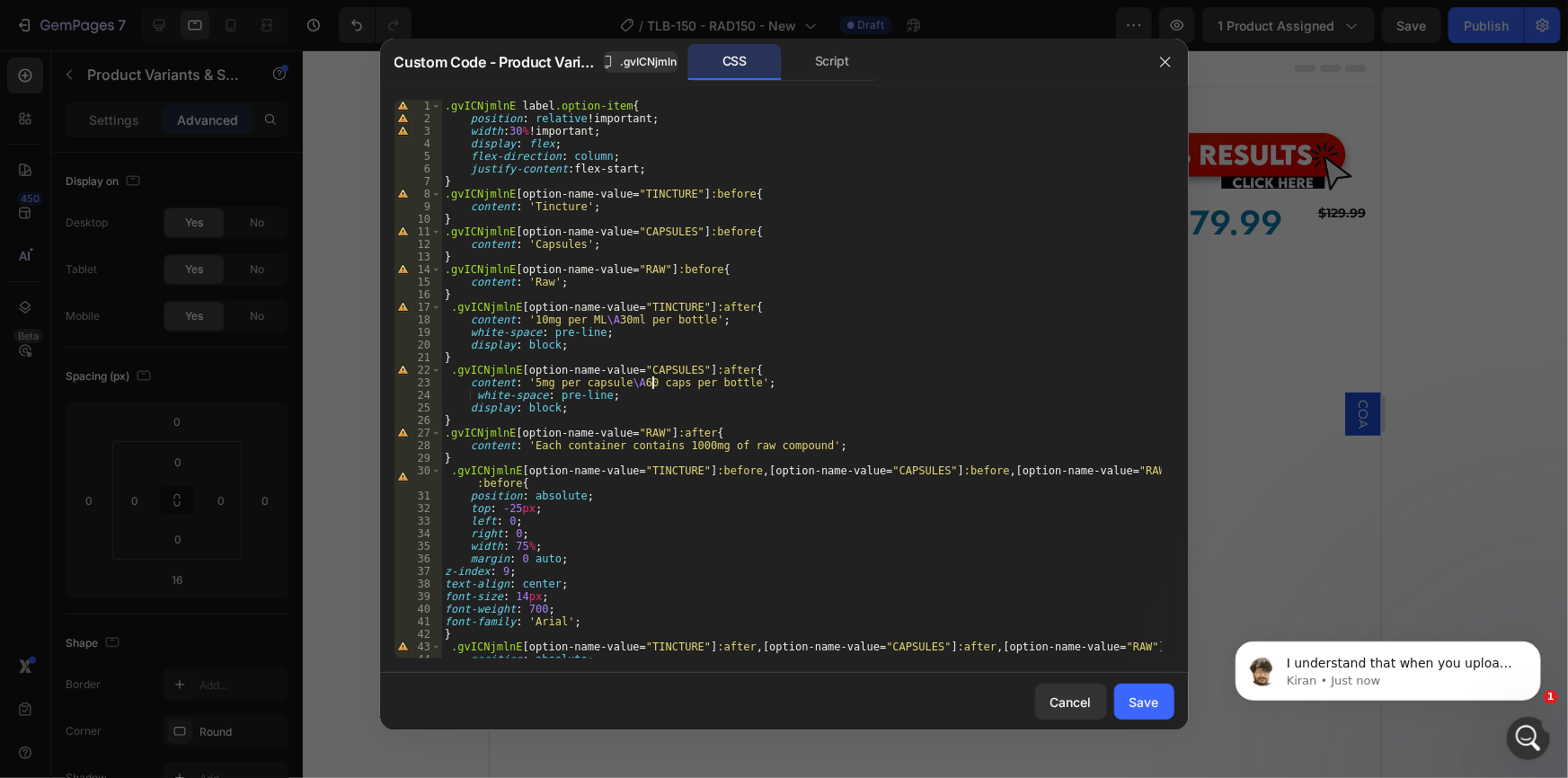
click at [647, 382] on div ".gvICNjmlnE label .option-item { position : relative !important ; width : 30 % …" at bounding box center [801, 392] width 719 height 584
click at [671, 384] on div ".gvICNjmlnE label .option-item { position : relative !important ; width : 30 % …" at bounding box center [801, 392] width 719 height 584
type textarea "content: '5mg per capsule \A 90 caps per bottle';"
click at [1138, 698] on div "Save" at bounding box center [1144, 702] width 30 height 19
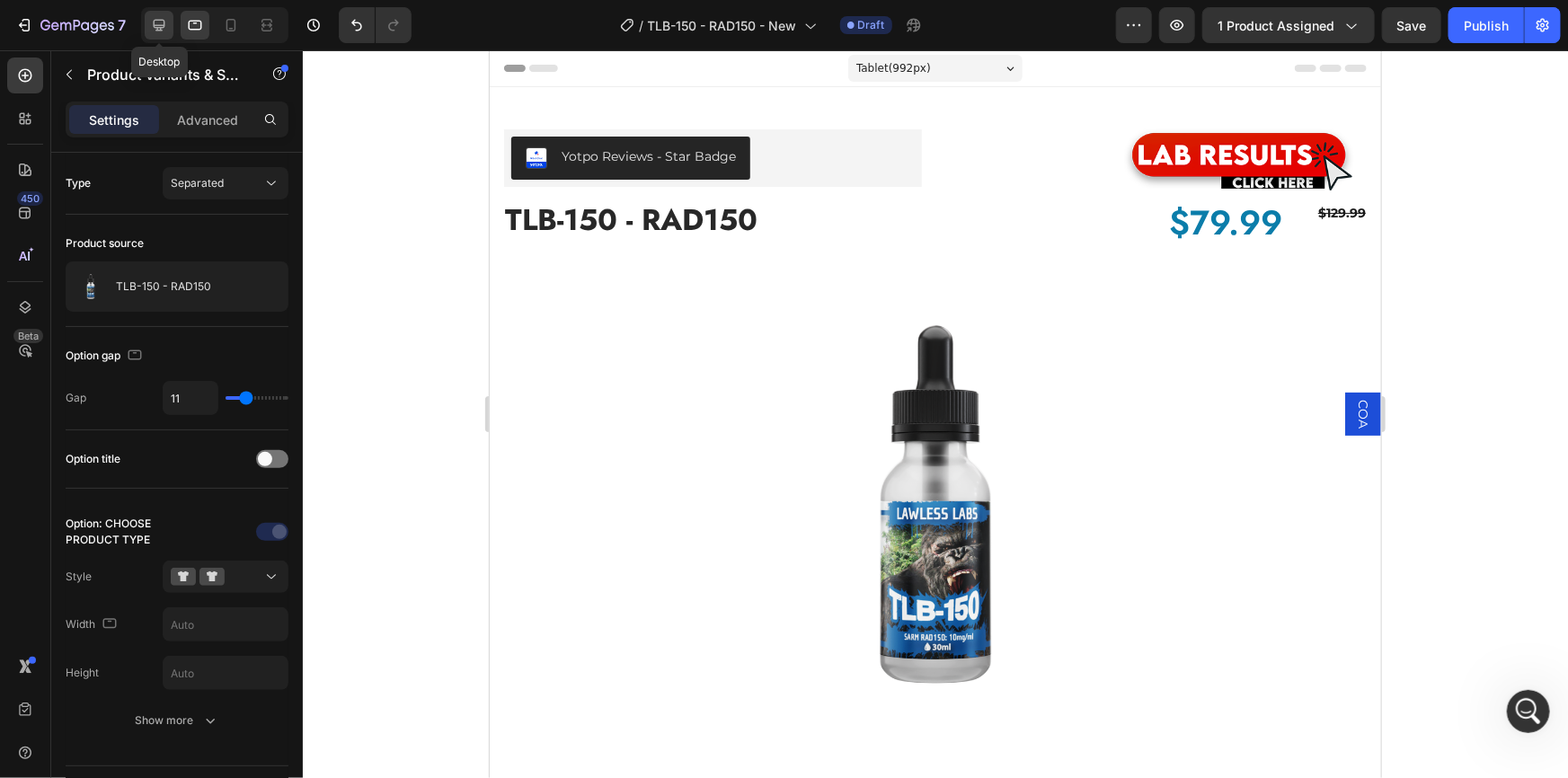
click at [155, 17] on icon at bounding box center [159, 25] width 18 height 18
type input "64"
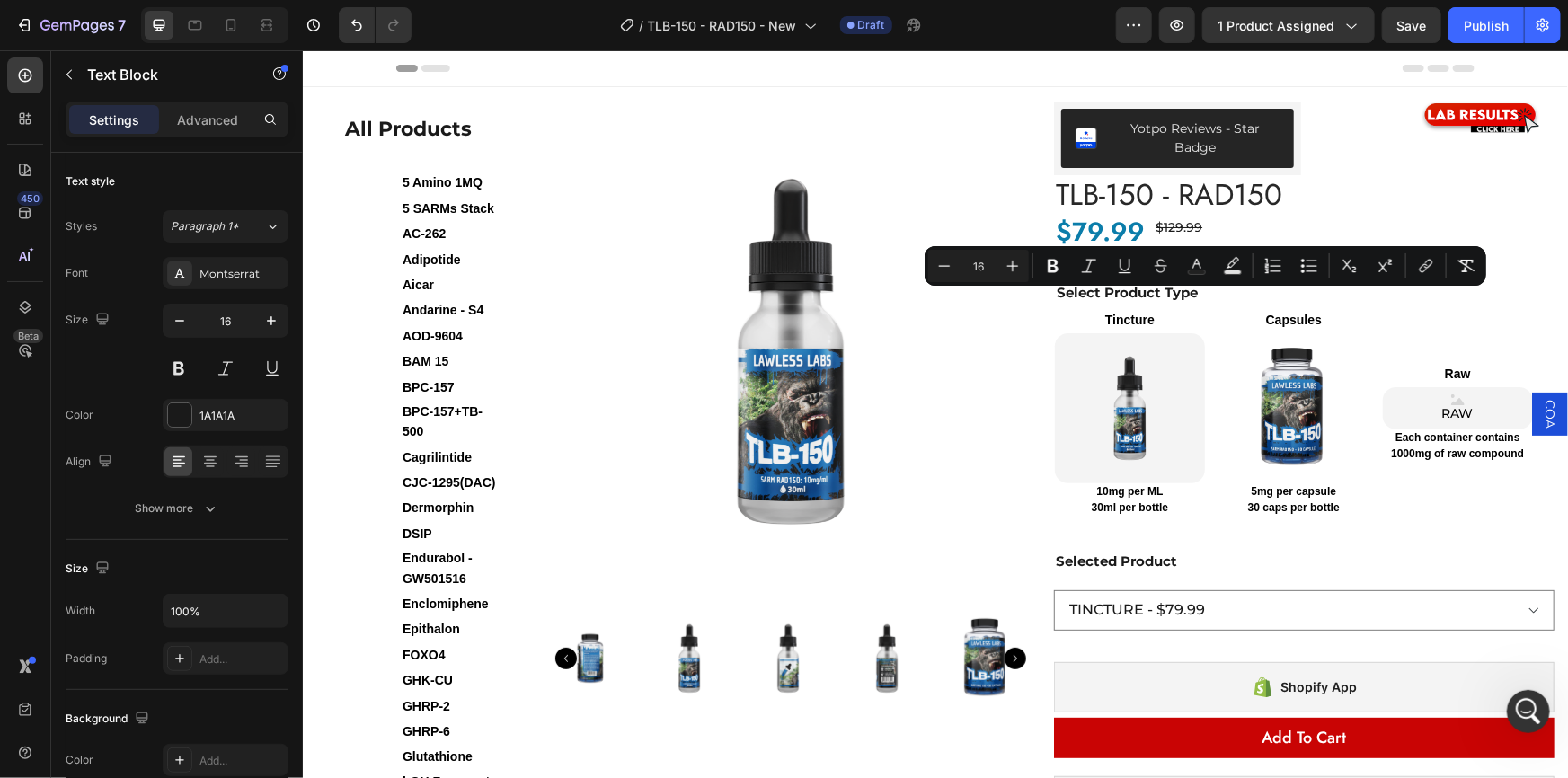
drag, startPoint x: 875, startPoint y: 297, endPoint x: 1336, endPoint y: 362, distance: 465.6
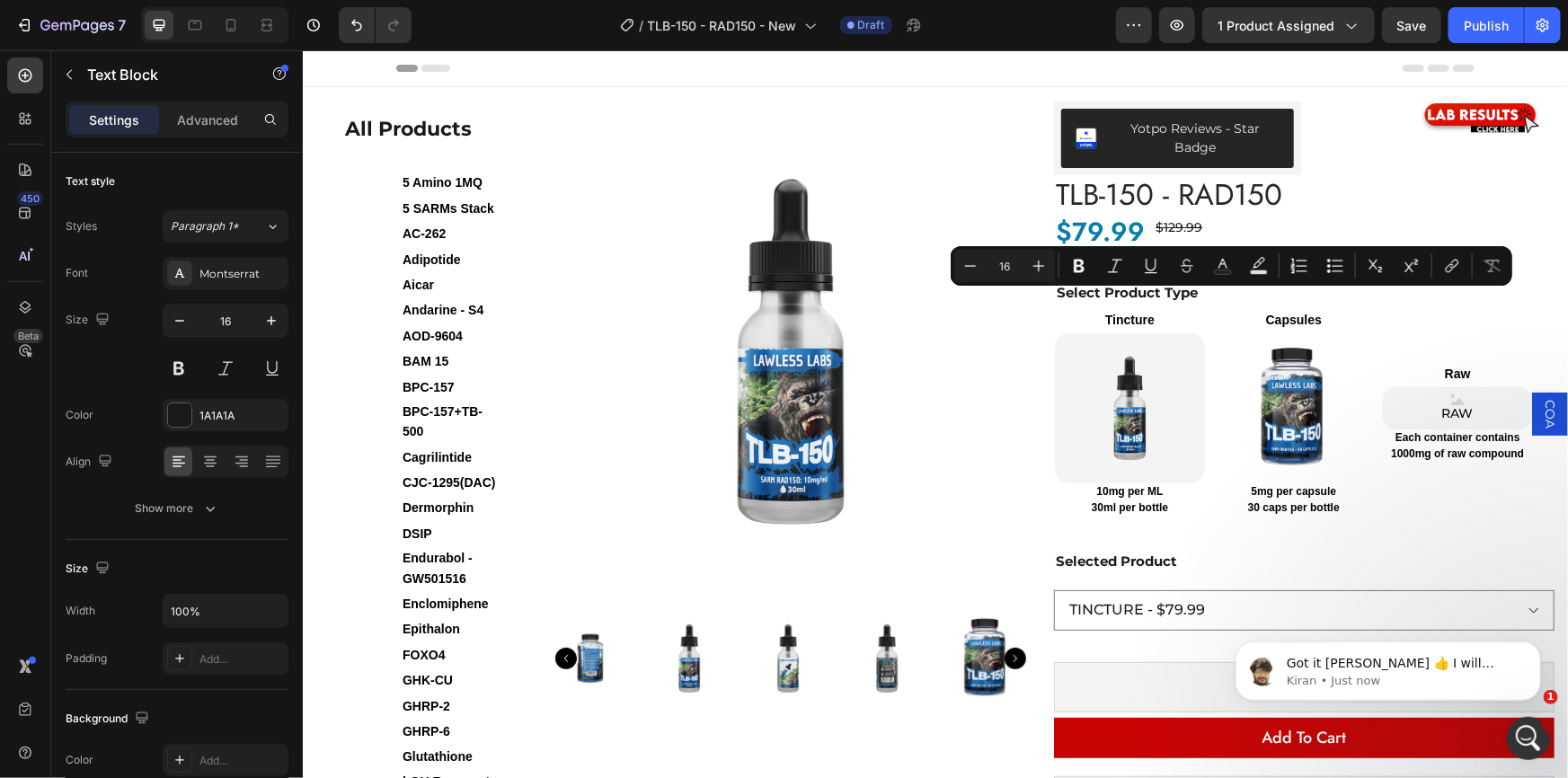
drag, startPoint x: 1038, startPoint y: 302, endPoint x: 1422, endPoint y: 300, distance: 384.0
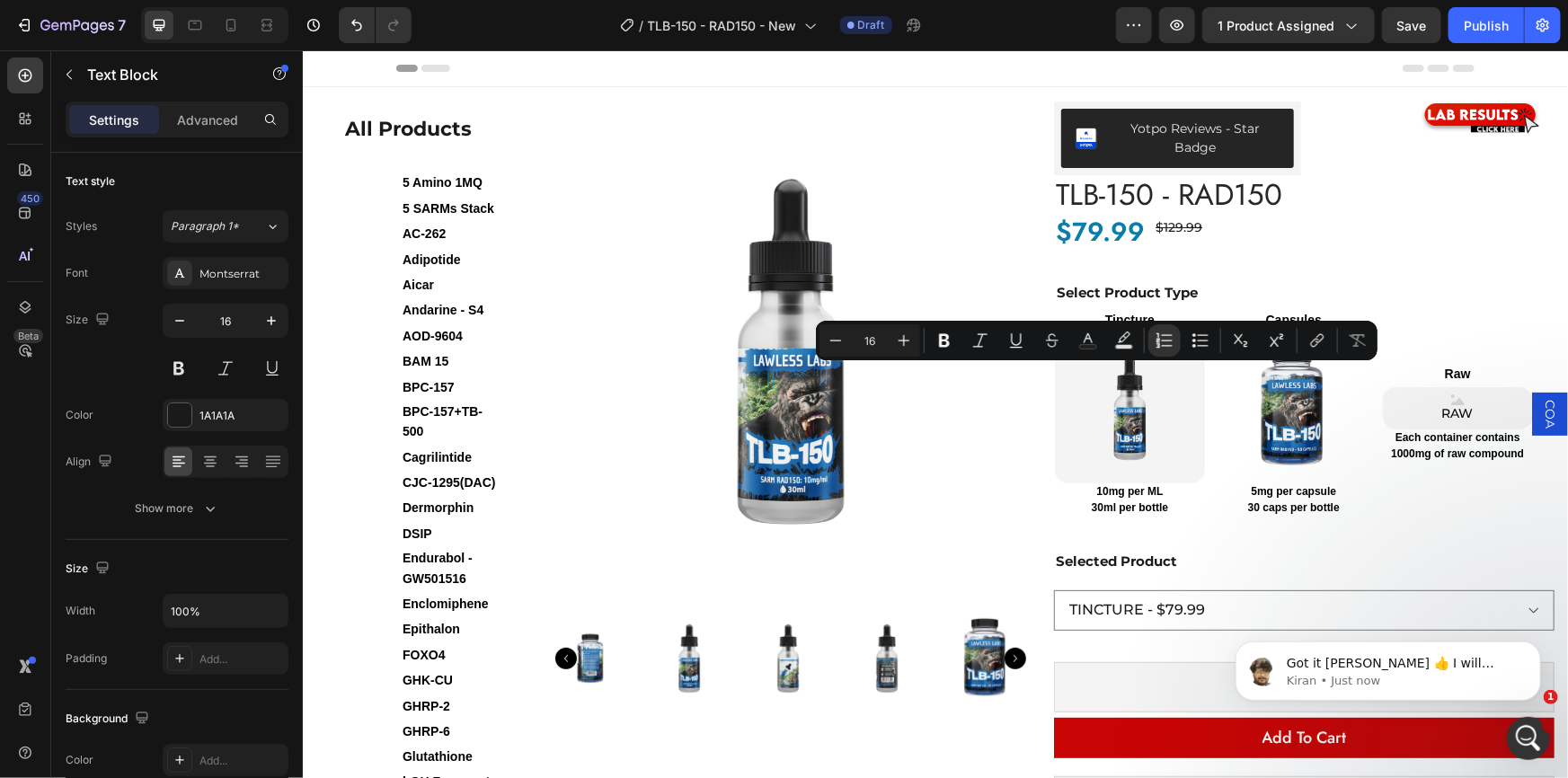
drag, startPoint x: 1008, startPoint y: 374, endPoint x: 1176, endPoint y: 377, distance: 168.0
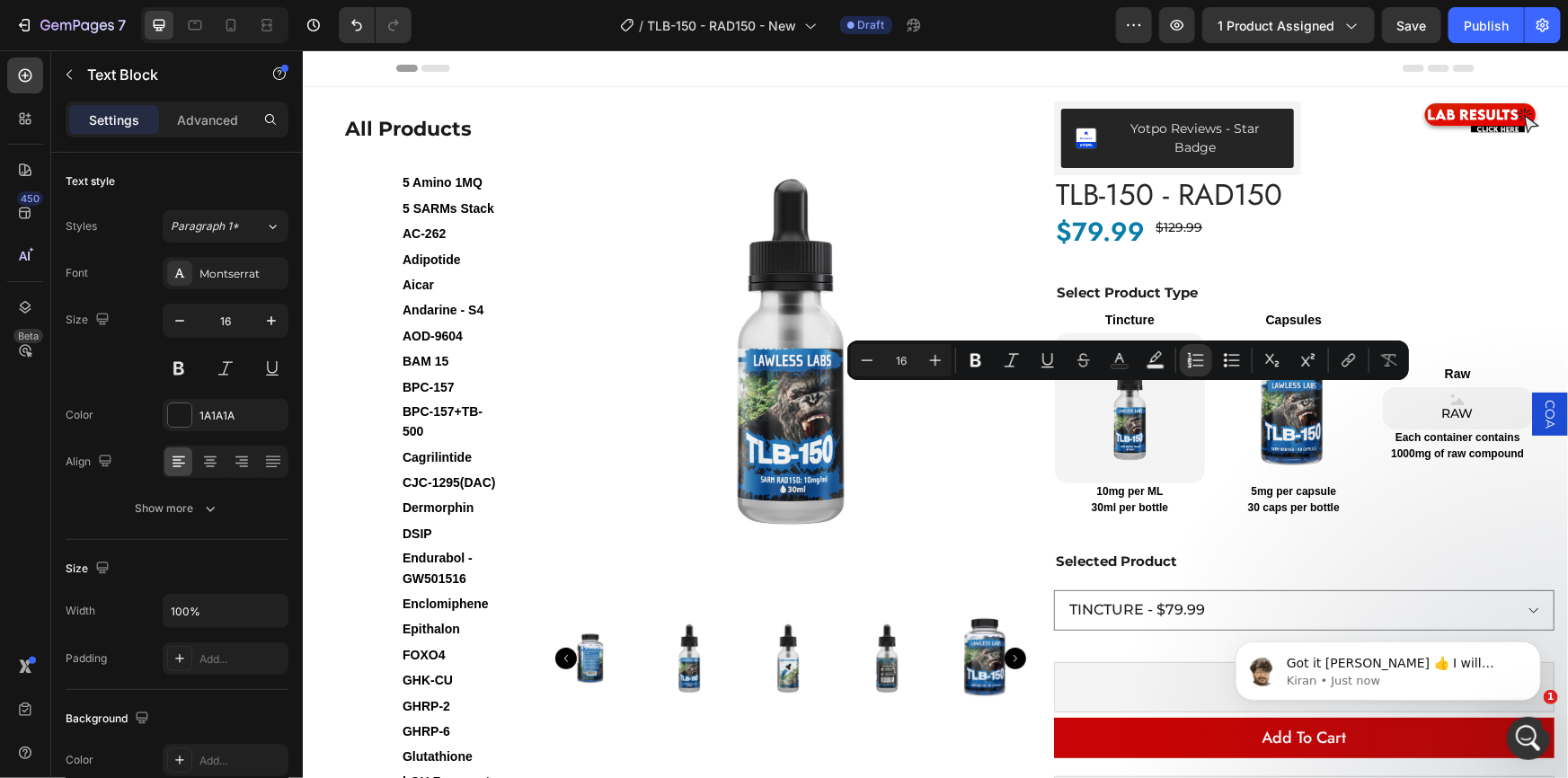
drag, startPoint x: 1013, startPoint y: 396, endPoint x: 1210, endPoint y: 394, distance: 197.0
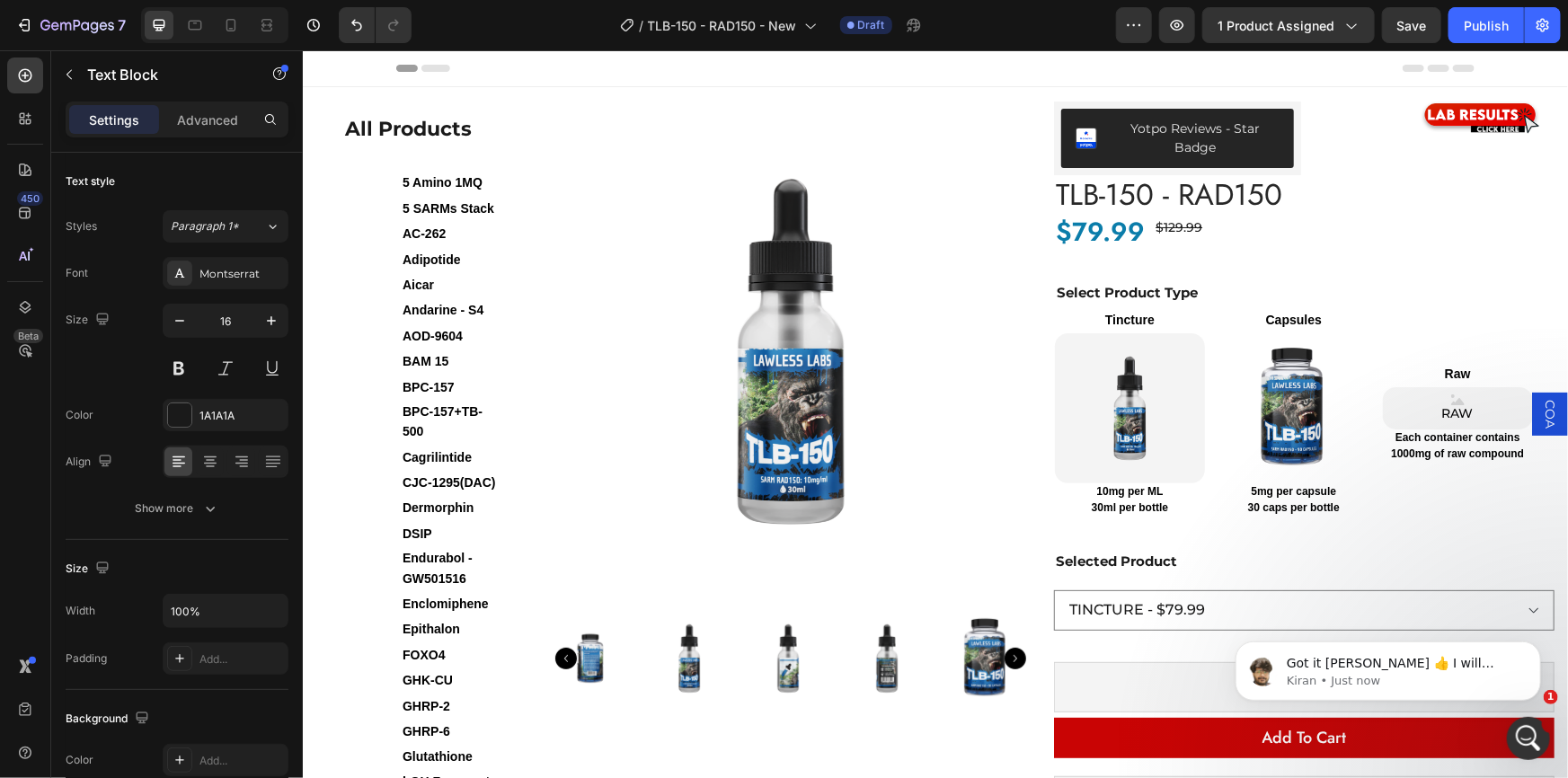
drag, startPoint x: 1036, startPoint y: 413, endPoint x: 1171, endPoint y: 452, distance: 140.5
drag, startPoint x: 1077, startPoint y: 263, endPoint x: 1150, endPoint y: 263, distance: 73.0
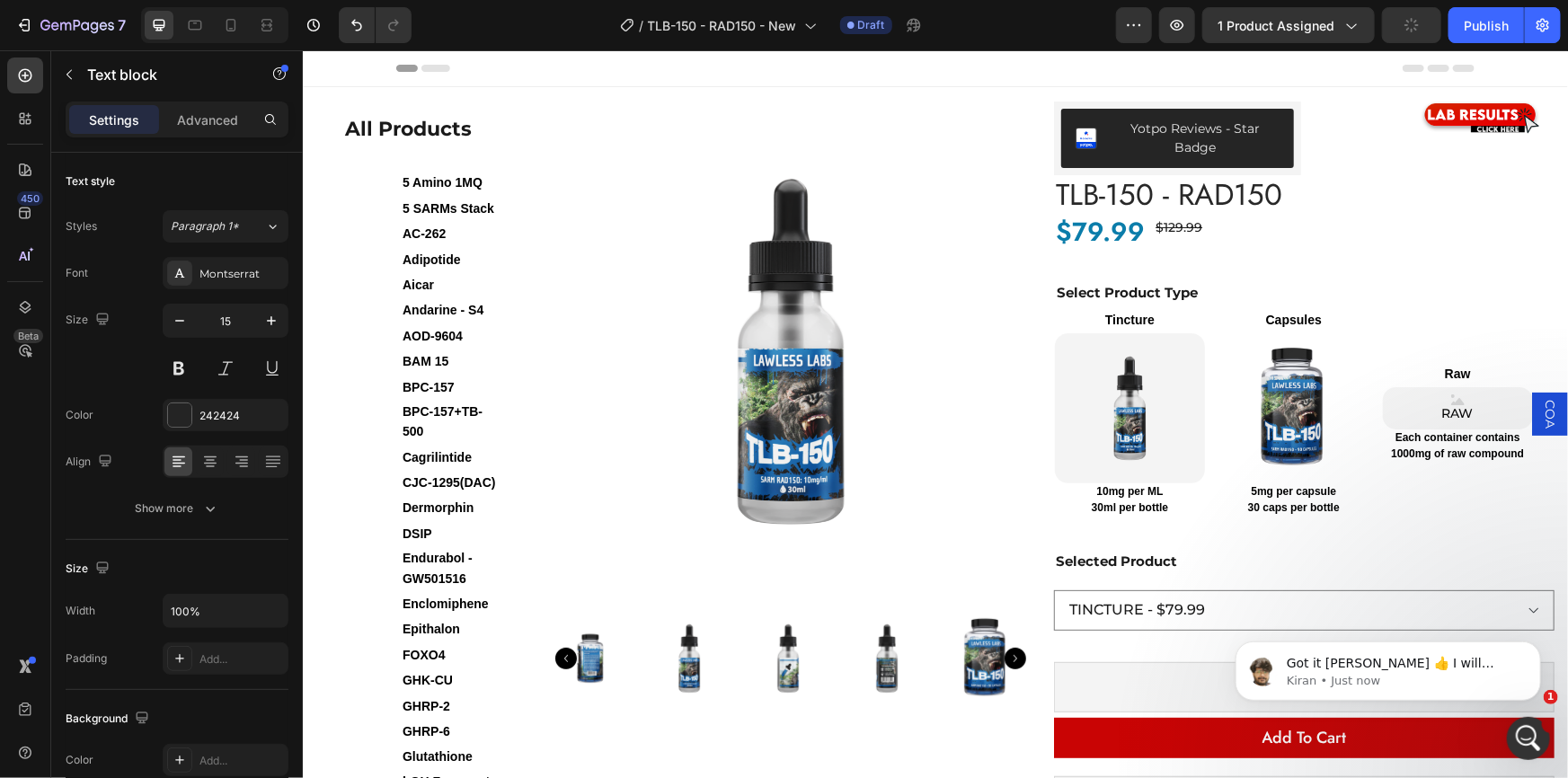
drag, startPoint x: 1079, startPoint y: 322, endPoint x: 1161, endPoint y: 322, distance: 82.0
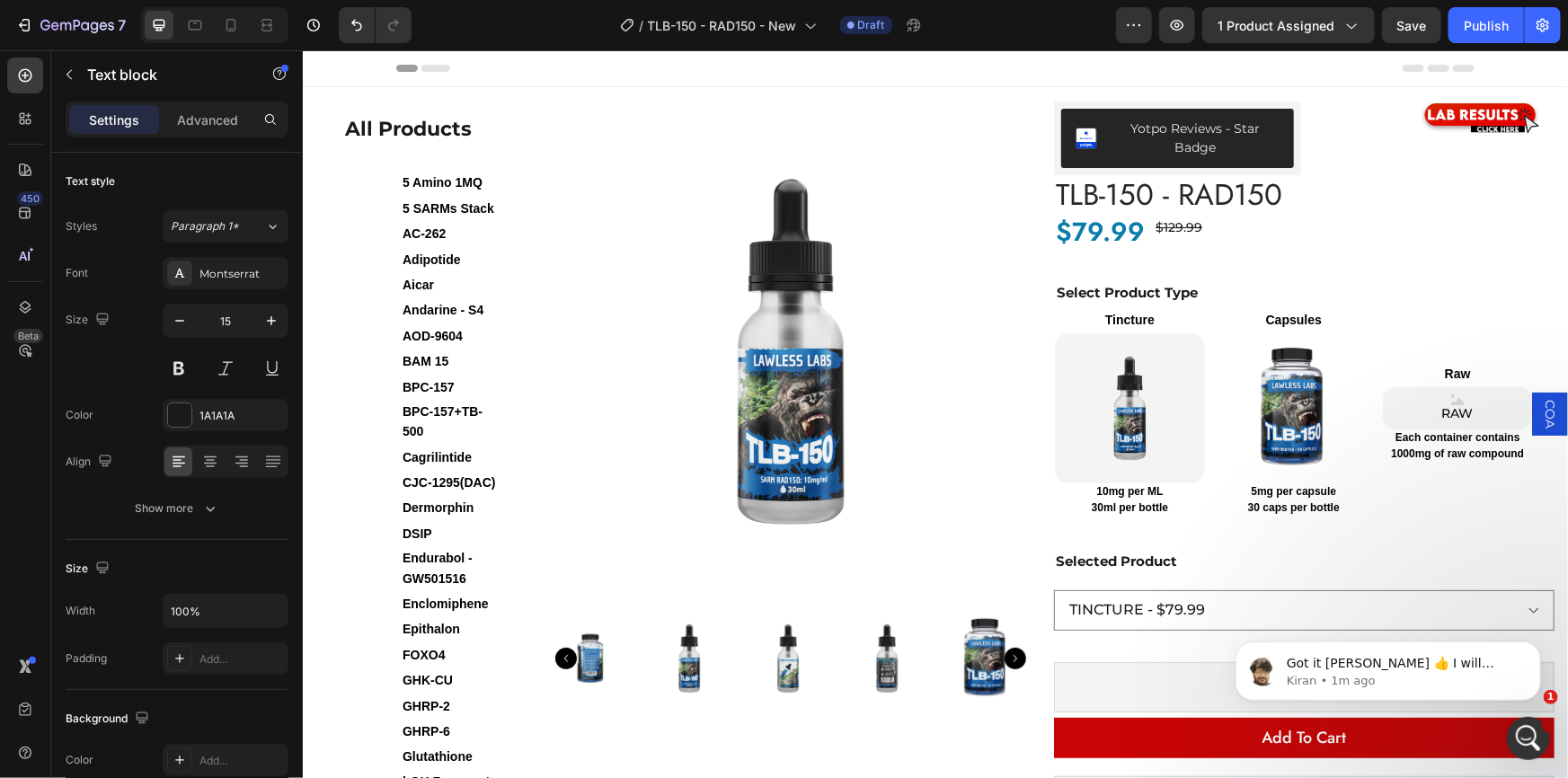
drag, startPoint x: 1079, startPoint y: 381, endPoint x: 1172, endPoint y: 379, distance: 93.0
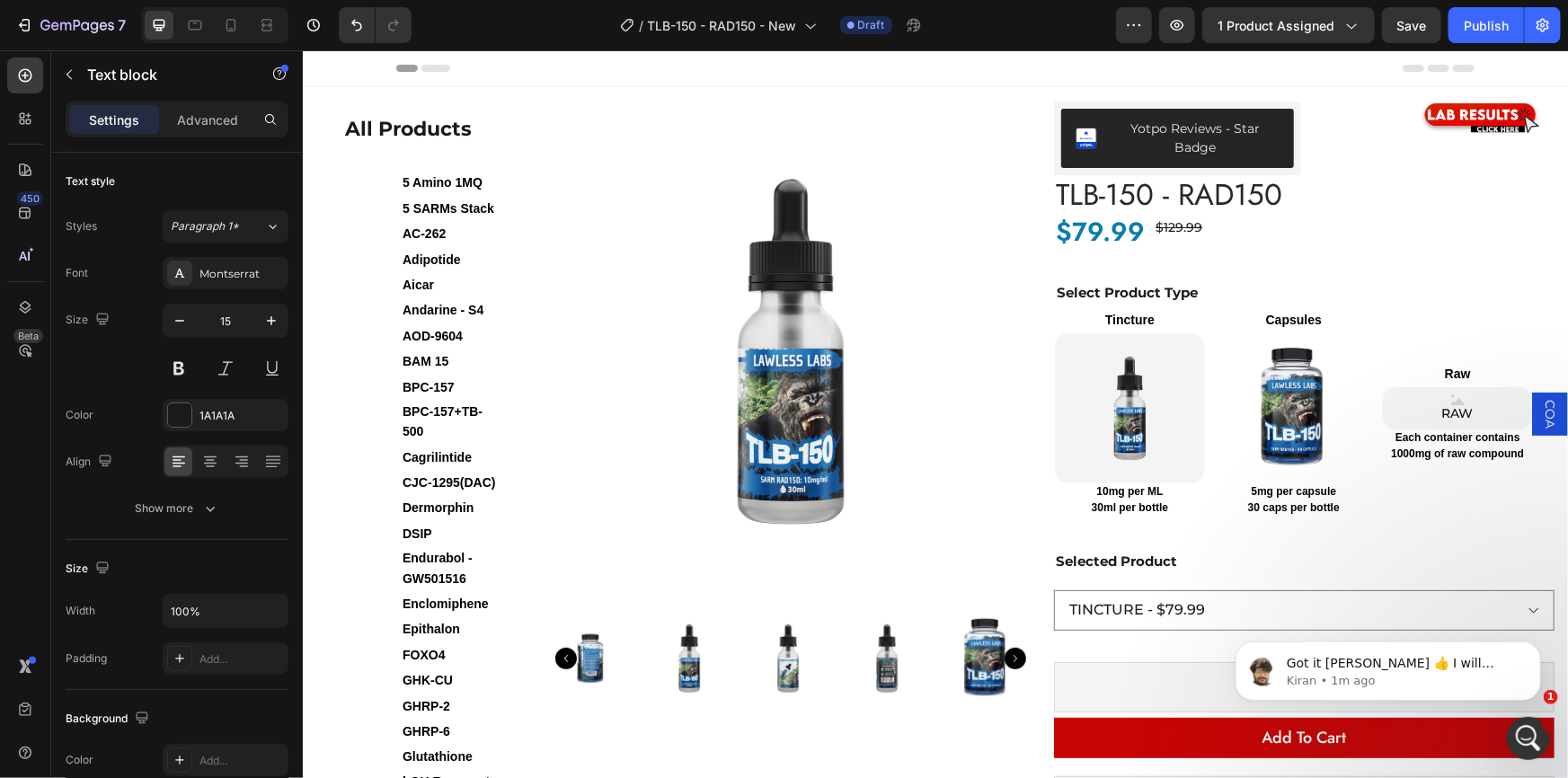
drag, startPoint x: 1079, startPoint y: 428, endPoint x: 1139, endPoint y: 451, distance: 64.3
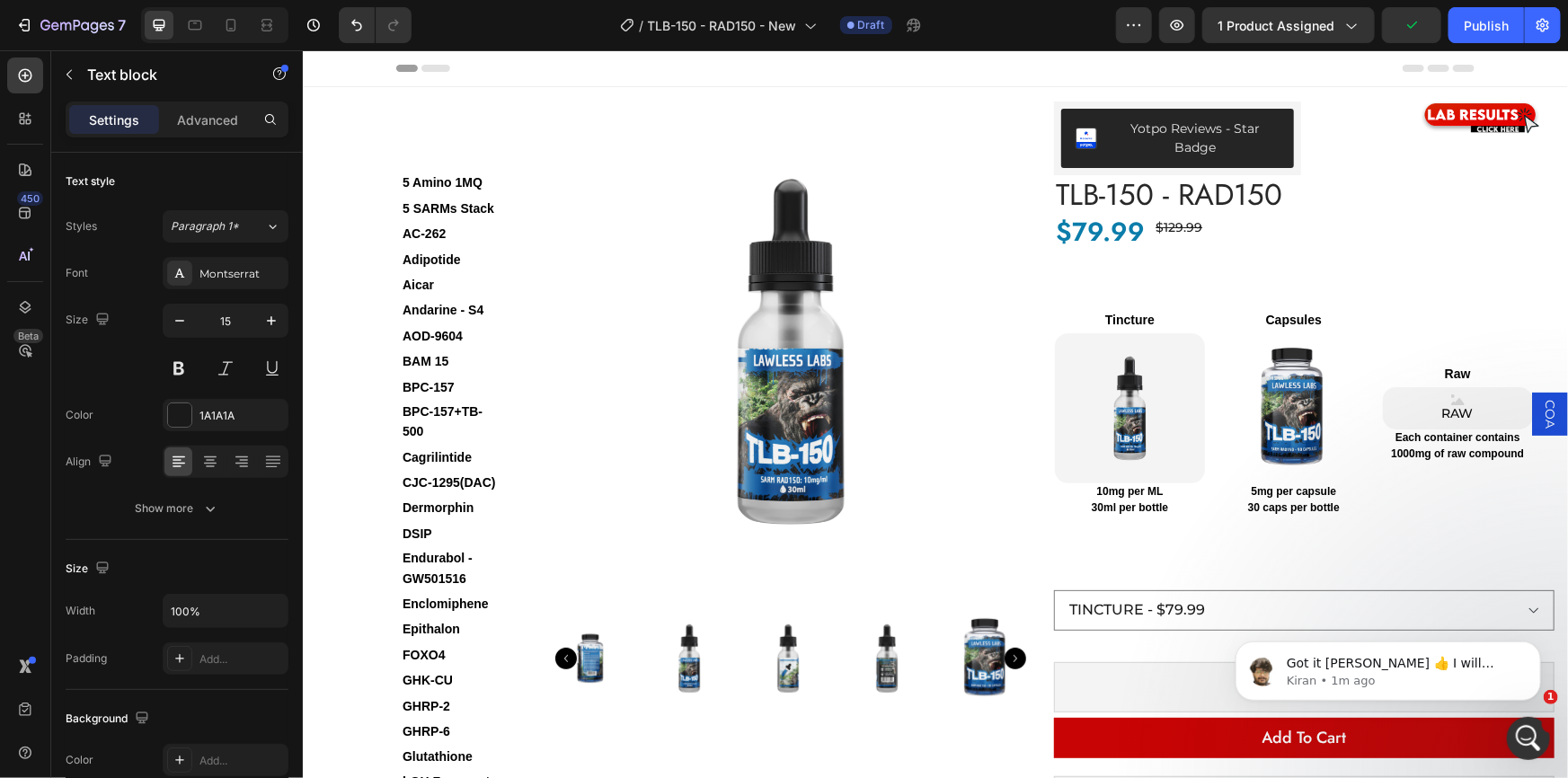
drag, startPoint x: 1079, startPoint y: 320, endPoint x: 1162, endPoint y: 324, distance: 83.1
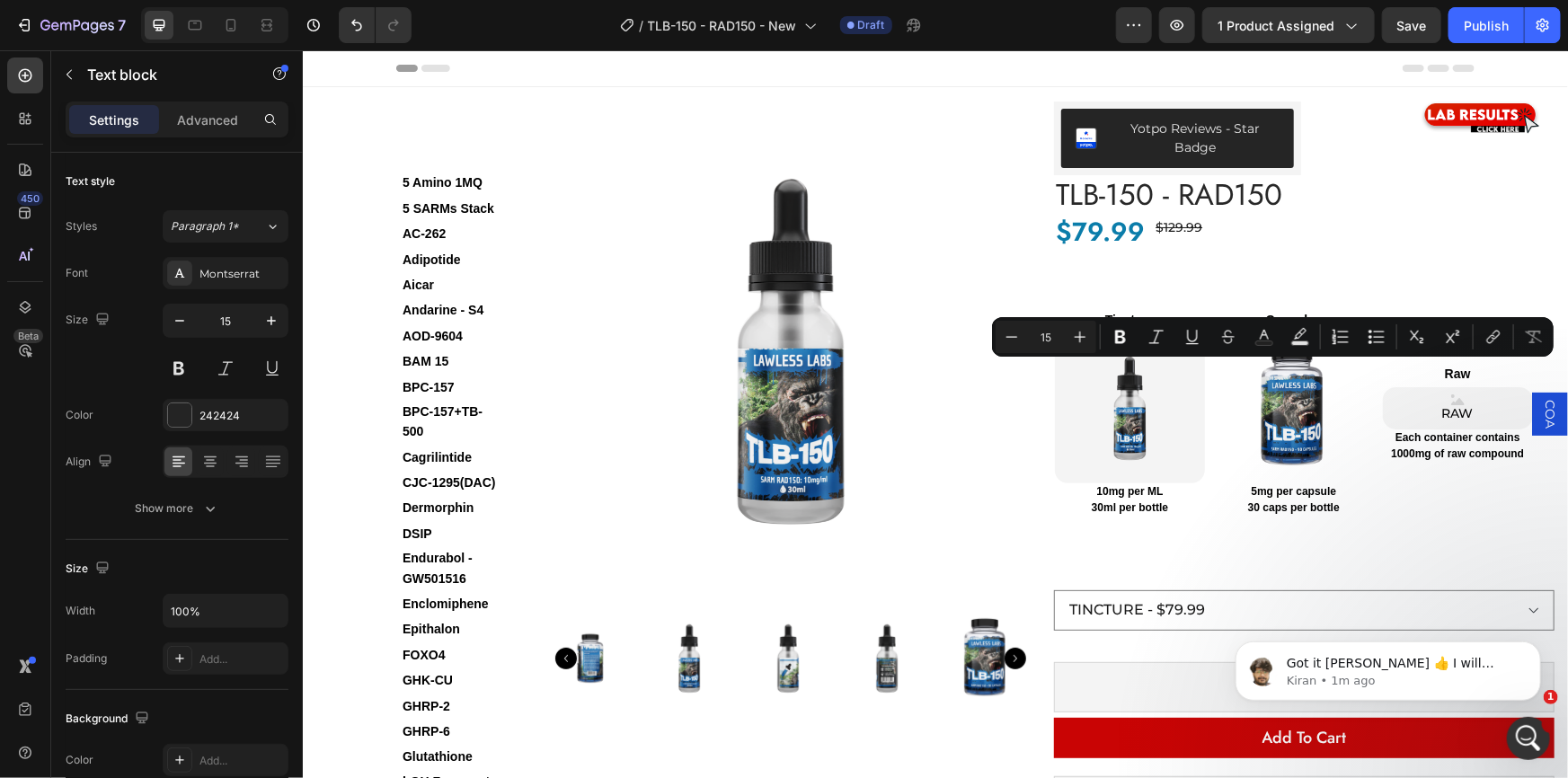
drag, startPoint x: 1079, startPoint y: 371, endPoint x: 1487, endPoint y: 372, distance: 408.0
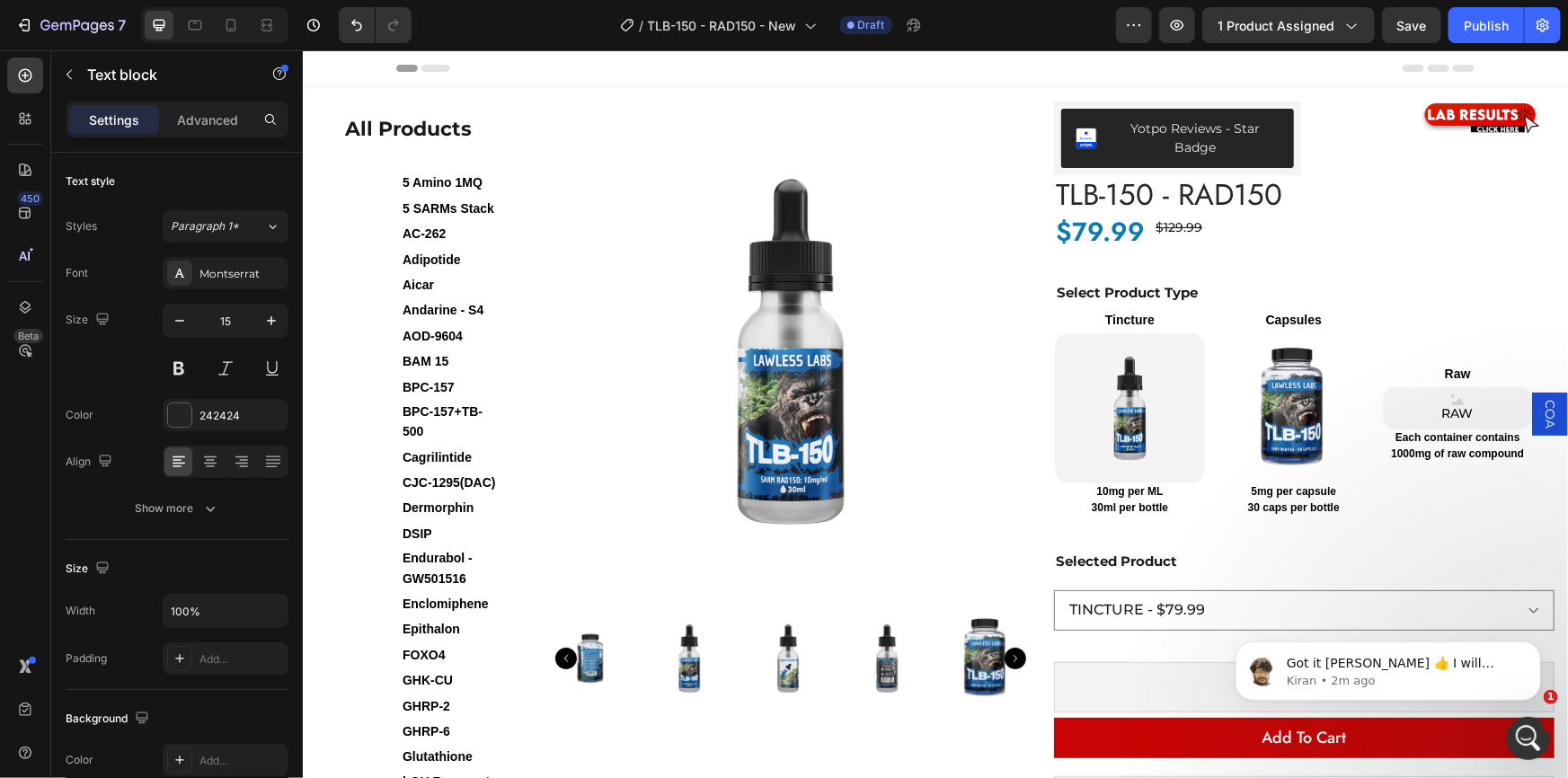
drag, startPoint x: 1097, startPoint y: 206, endPoint x: 1083, endPoint y: 196, distance: 17.2
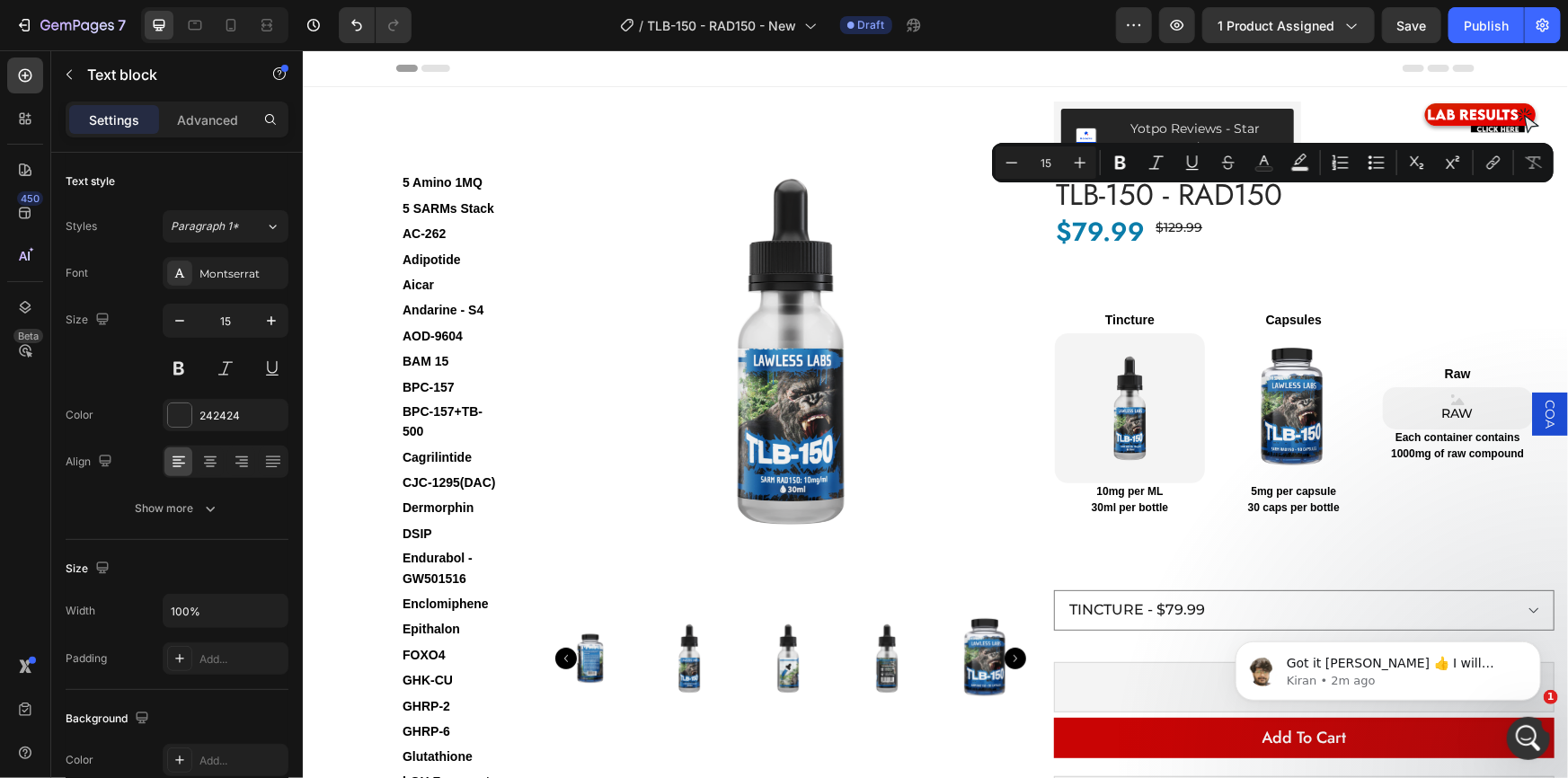
drag, startPoint x: 1079, startPoint y: 195, endPoint x: 1486, endPoint y: 239, distance: 409.4
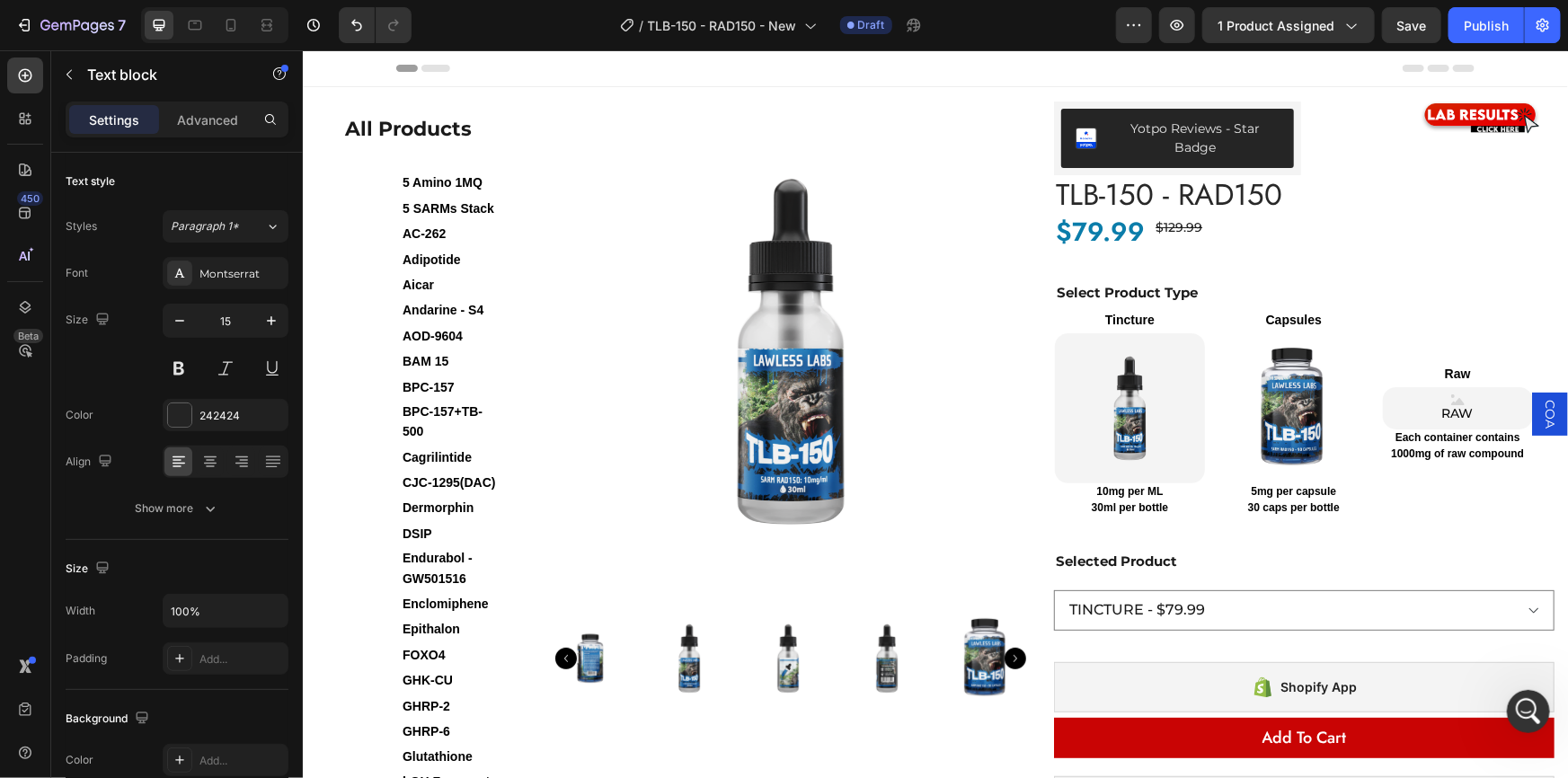
drag, startPoint x: 933, startPoint y: 474, endPoint x: 898, endPoint y: 467, distance: 35.7
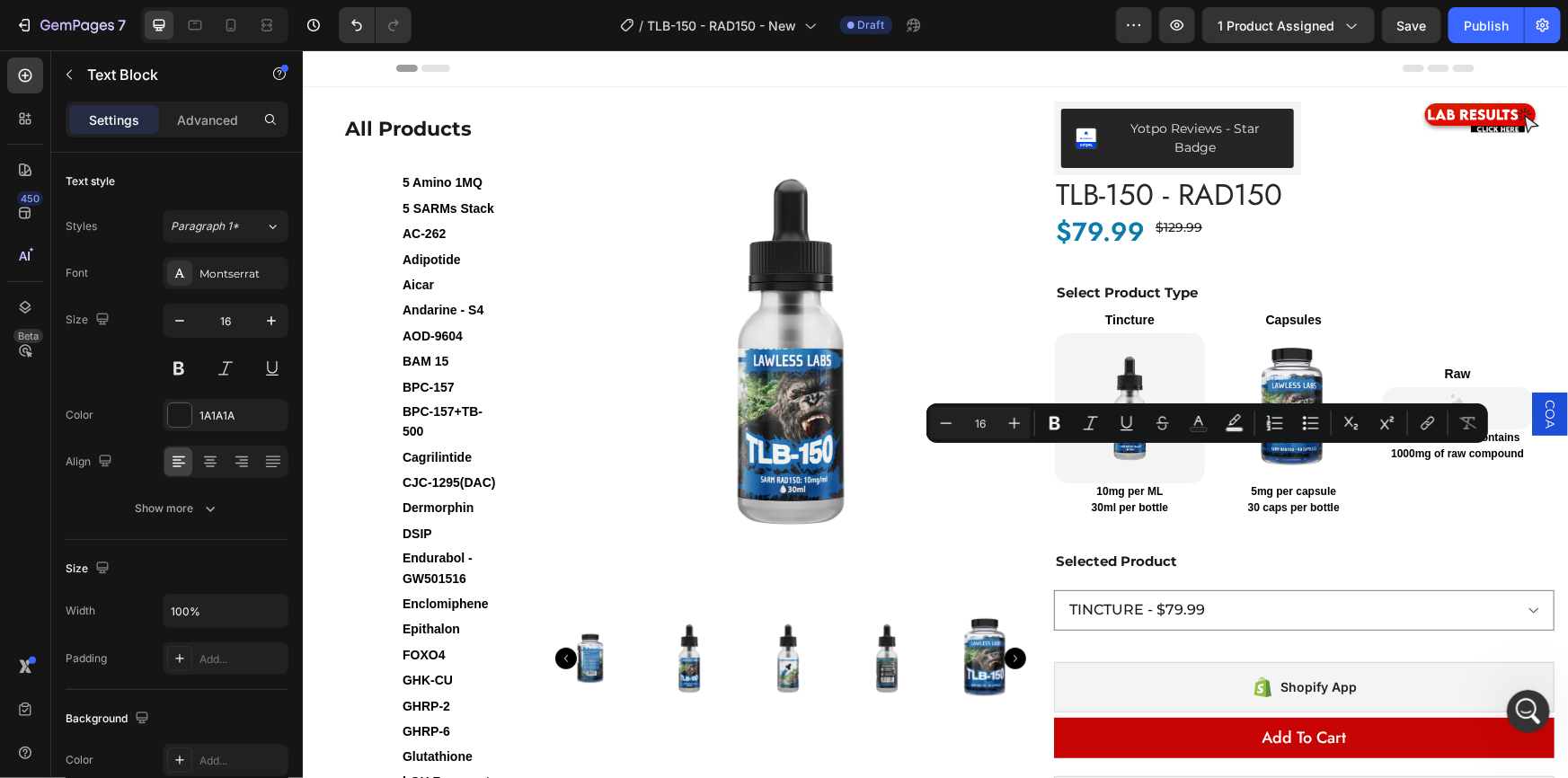
drag, startPoint x: 876, startPoint y: 457, endPoint x: 1388, endPoint y: 538, distance: 518.4
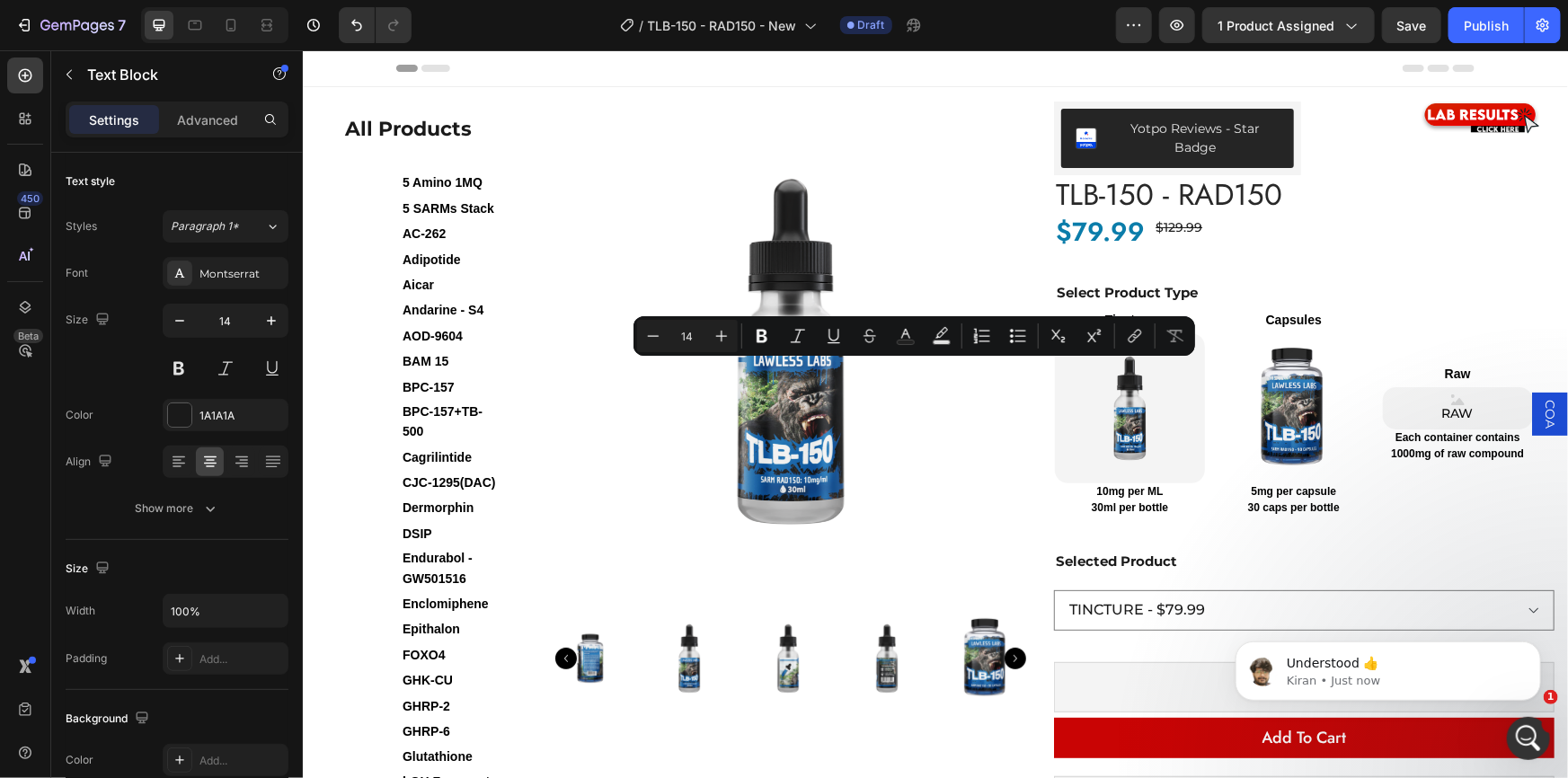
drag, startPoint x: 924, startPoint y: 370, endPoint x: 901, endPoint y: 371, distance: 23.0
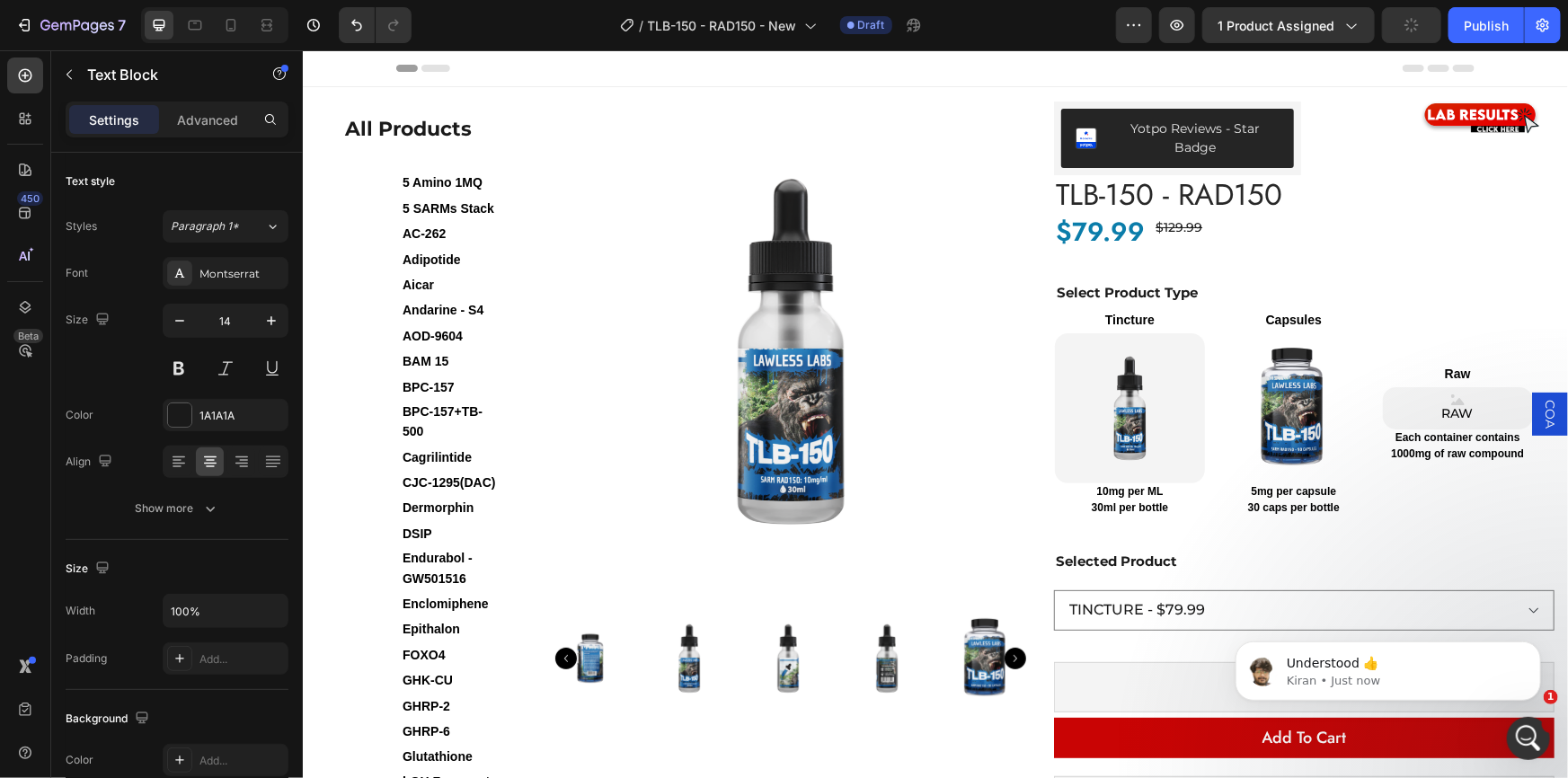
drag, startPoint x: 1188, startPoint y: 371, endPoint x: 1173, endPoint y: 371, distance: 15.0
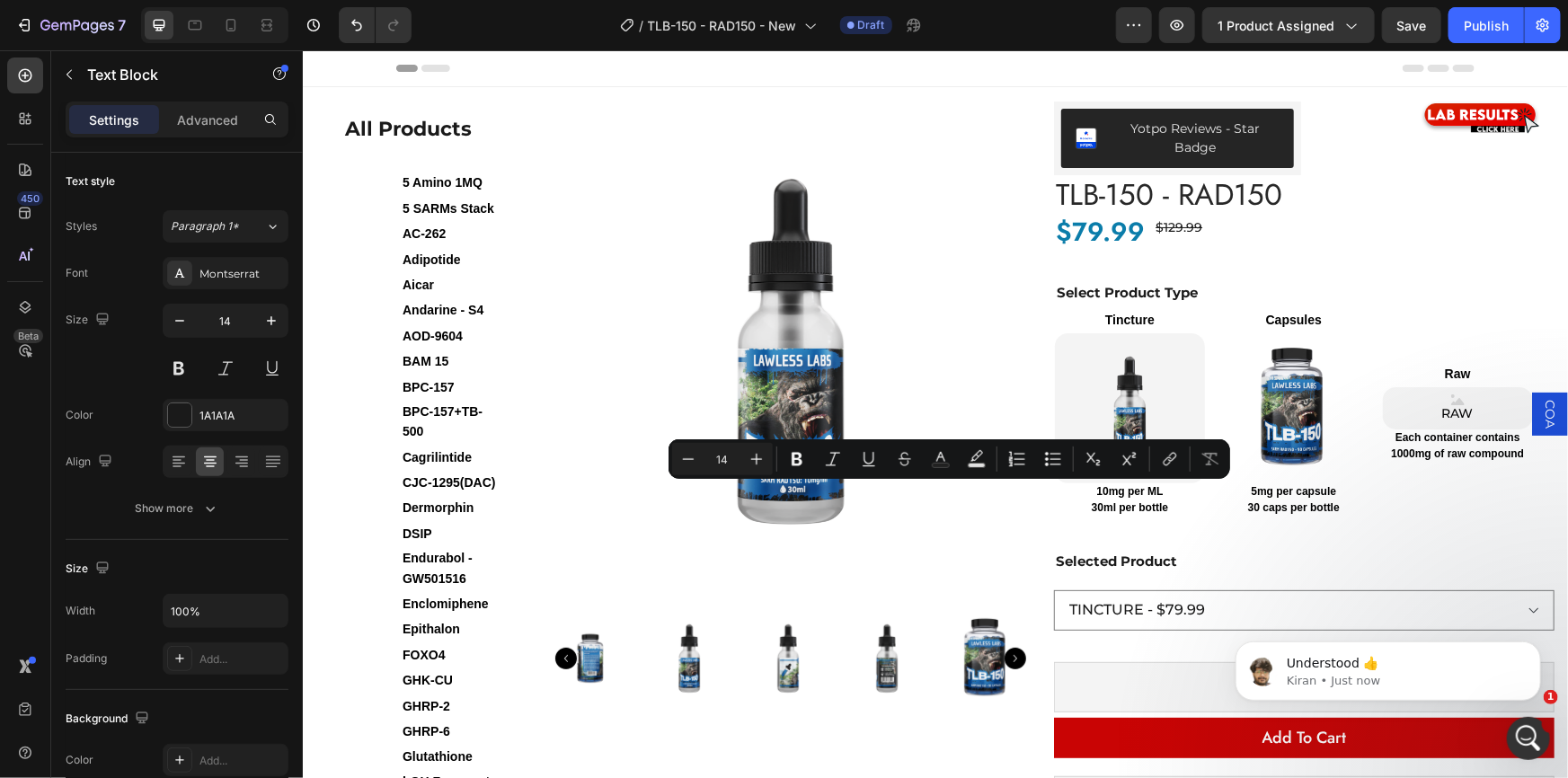
drag, startPoint x: 903, startPoint y: 492, endPoint x: 976, endPoint y: 557, distance: 97.7
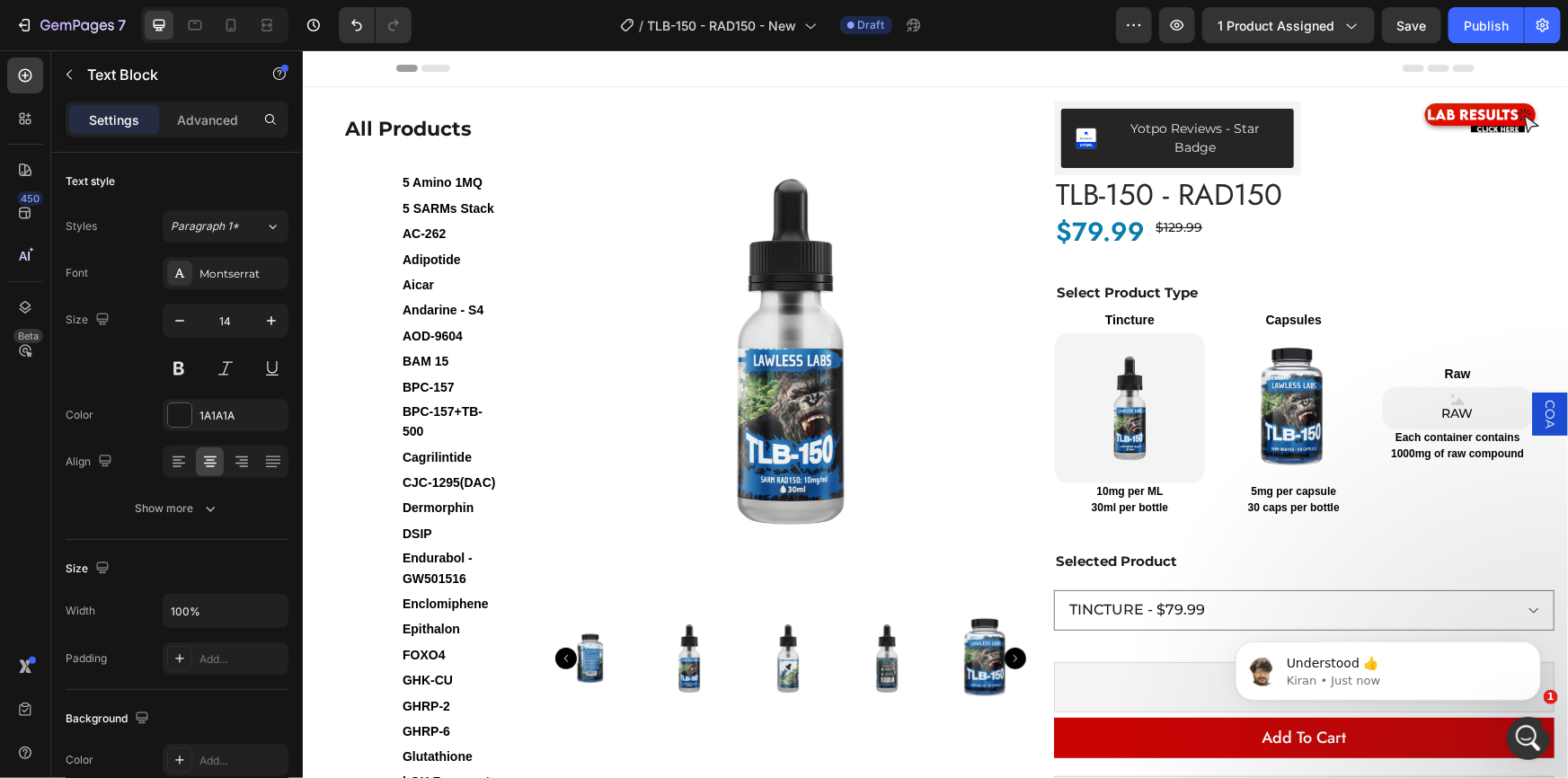
drag, startPoint x: 922, startPoint y: 492, endPoint x: 886, endPoint y: 494, distance: 36.1
drag, startPoint x: 1191, startPoint y: 496, endPoint x: 1162, endPoint y: 492, distance: 29.3
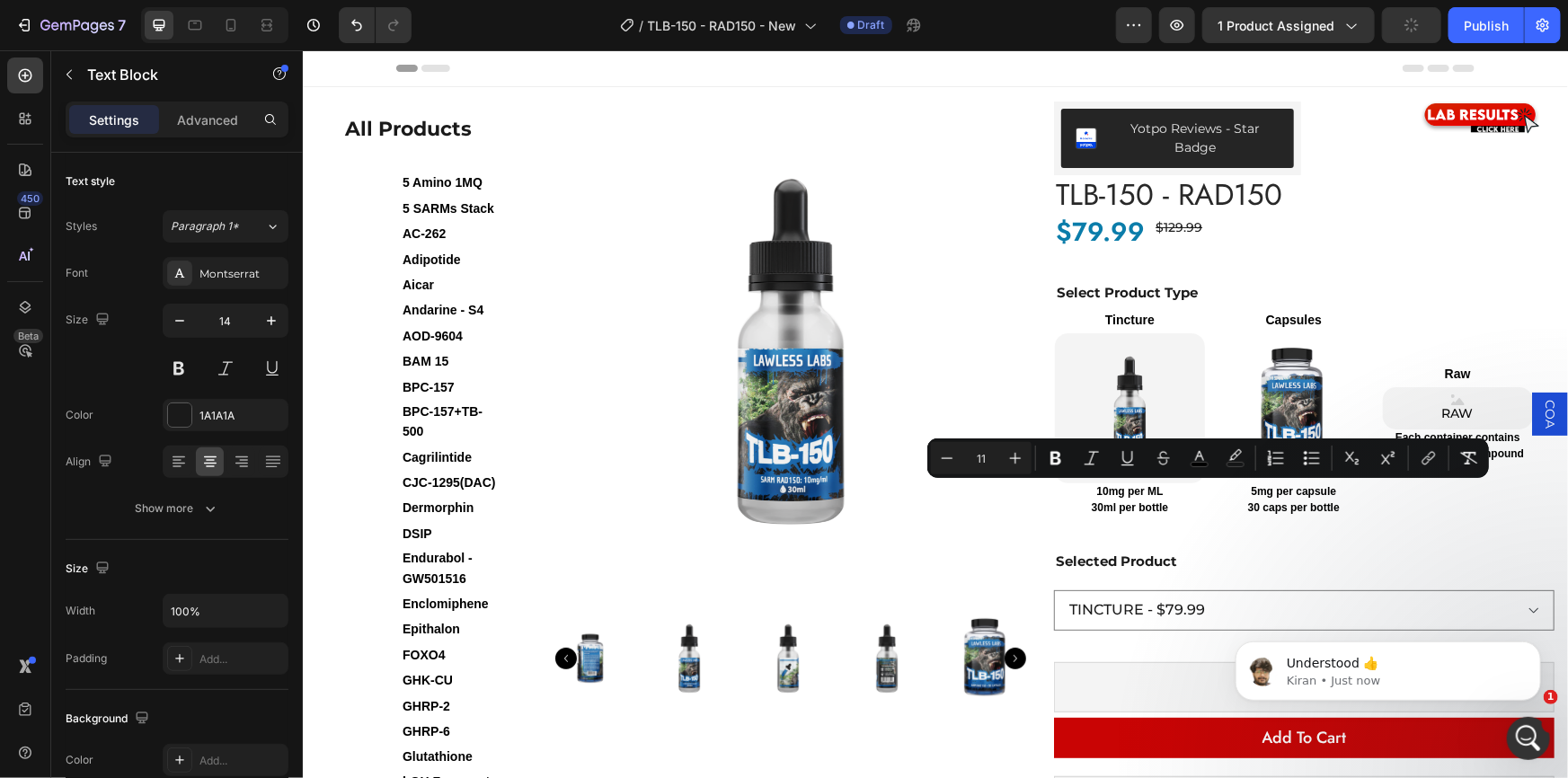
drag, startPoint x: 1174, startPoint y: 499, endPoint x: 1236, endPoint y: 566, distance: 91.3
drag, startPoint x: 1175, startPoint y: 492, endPoint x: 1152, endPoint y: 495, distance: 23.2
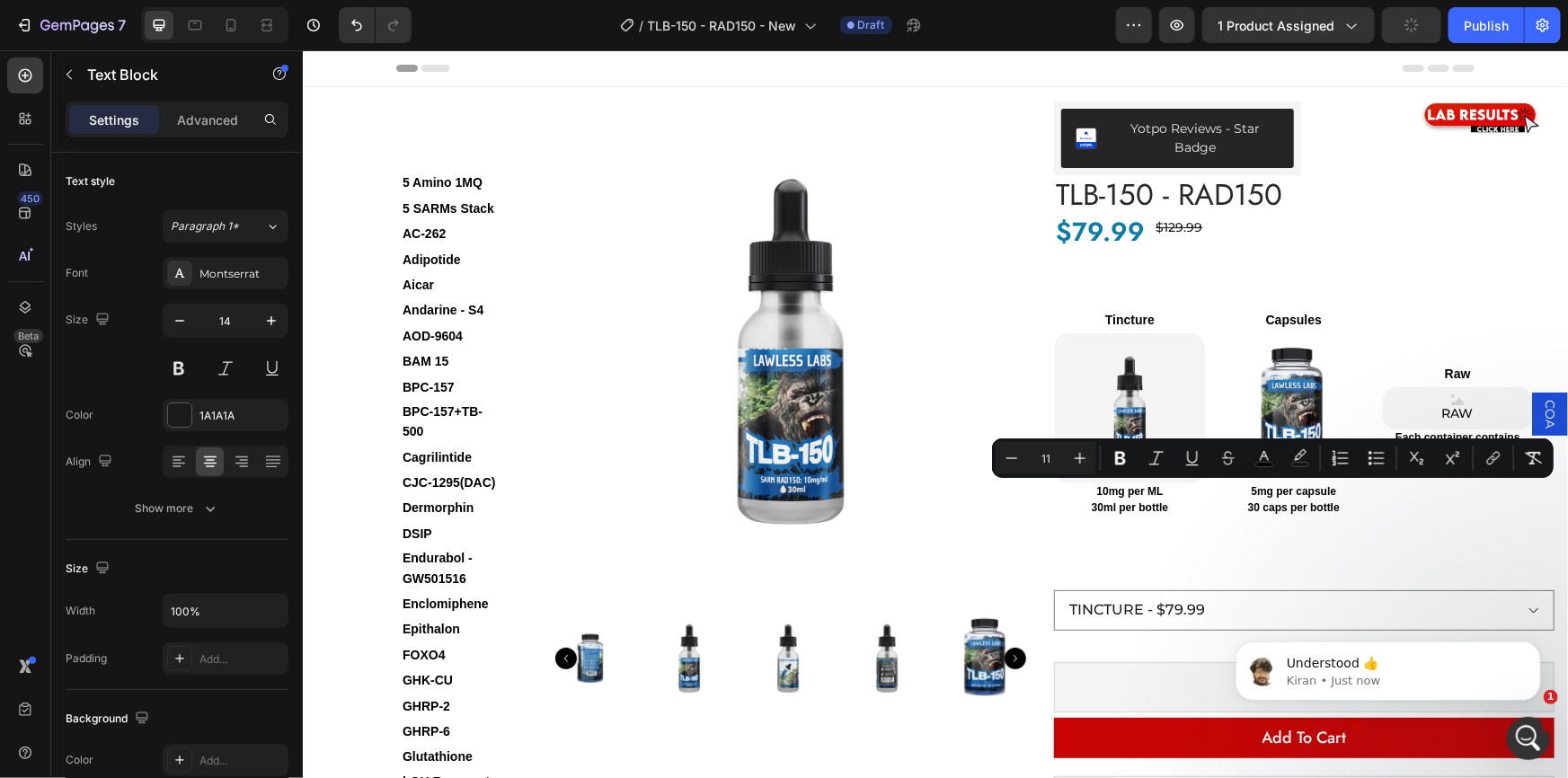
drag, startPoint x: 1409, startPoint y: 490, endPoint x: 1510, endPoint y: 544, distance: 114.5
drag, startPoint x: 1443, startPoint y: 492, endPoint x: 1401, endPoint y: 492, distance: 42.0
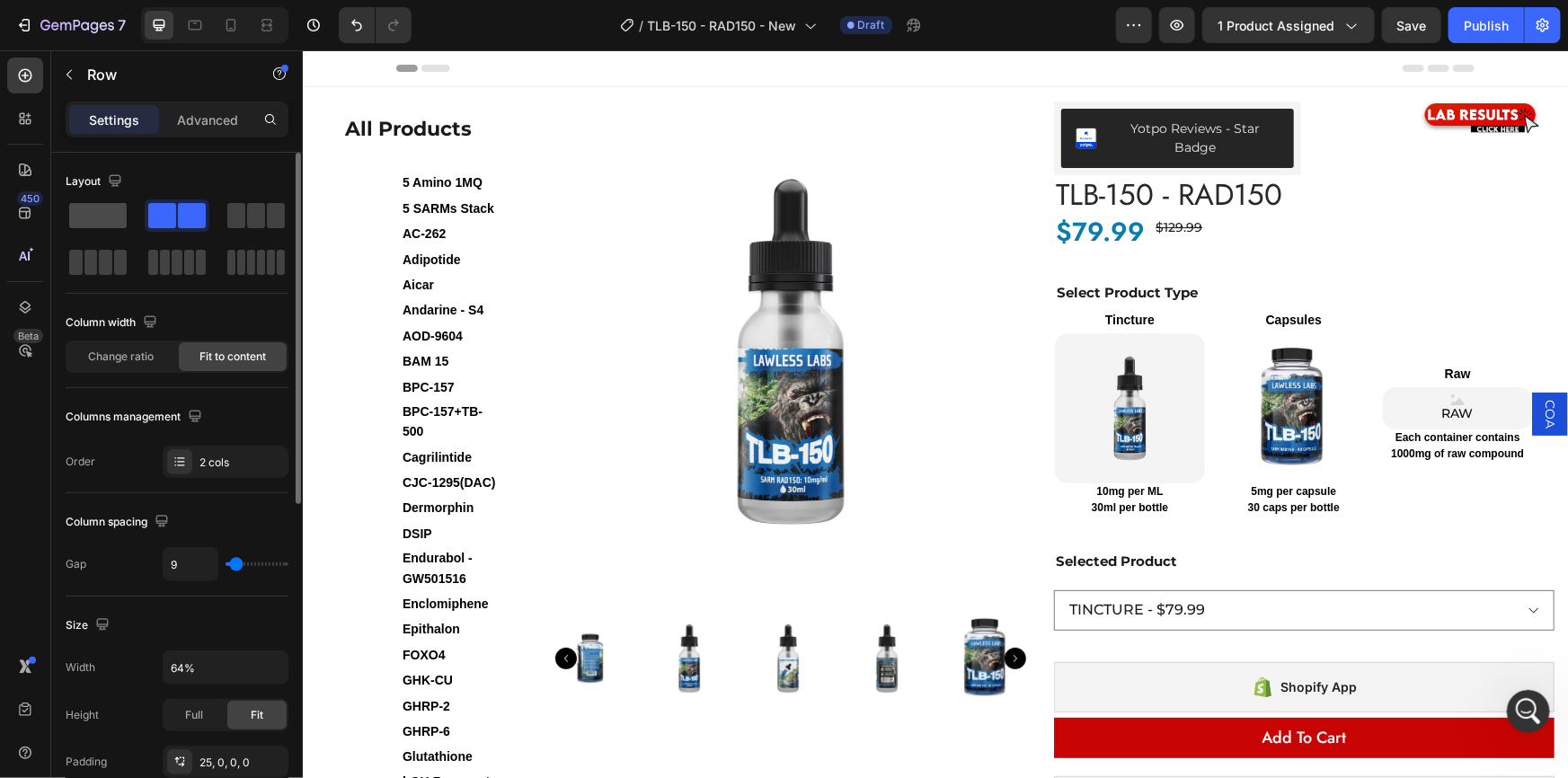
click at [83, 209] on span at bounding box center [98, 216] width 57 height 25
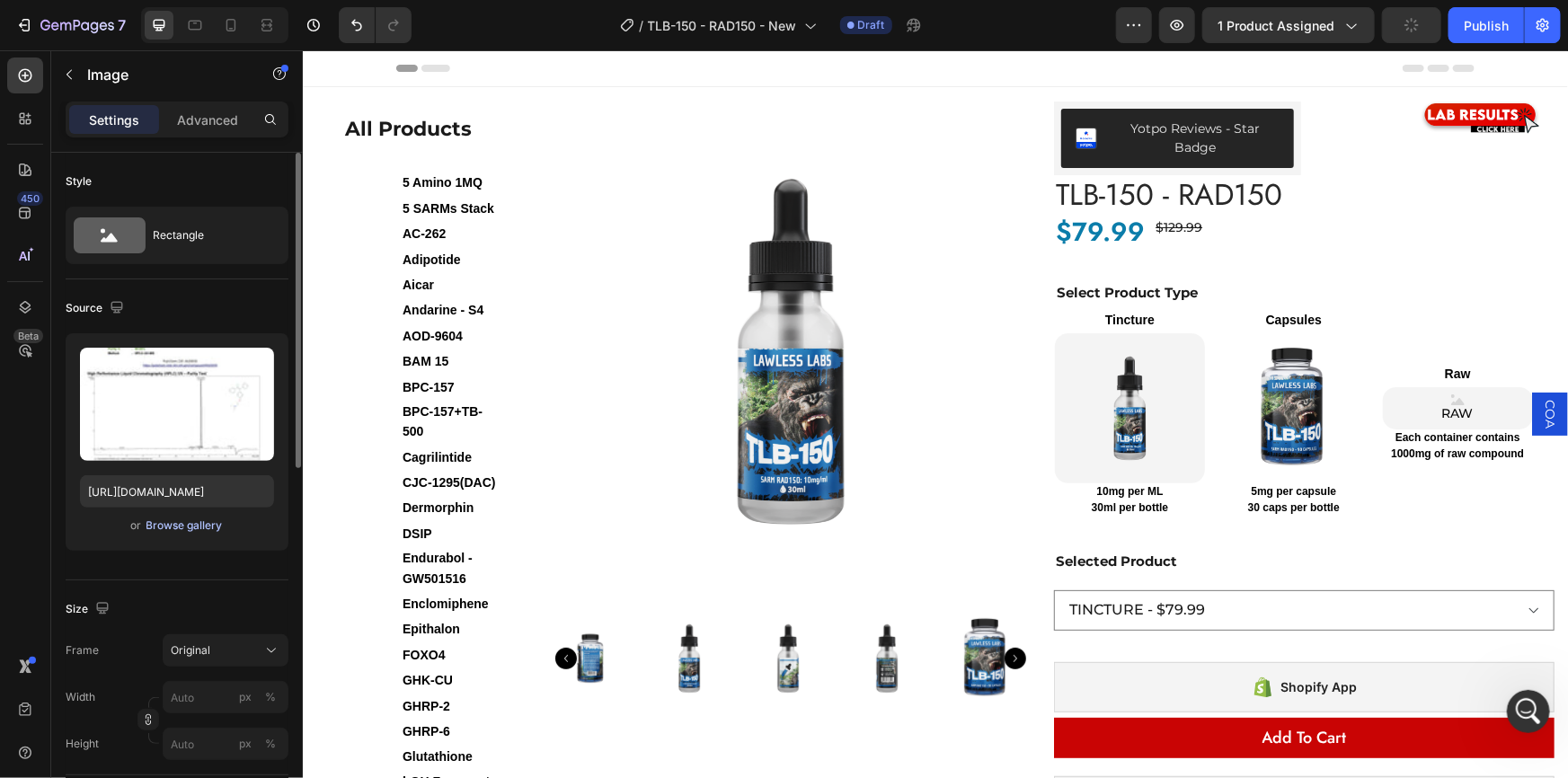
click at [170, 521] on div "Browse gallery" at bounding box center [185, 525] width 77 height 16
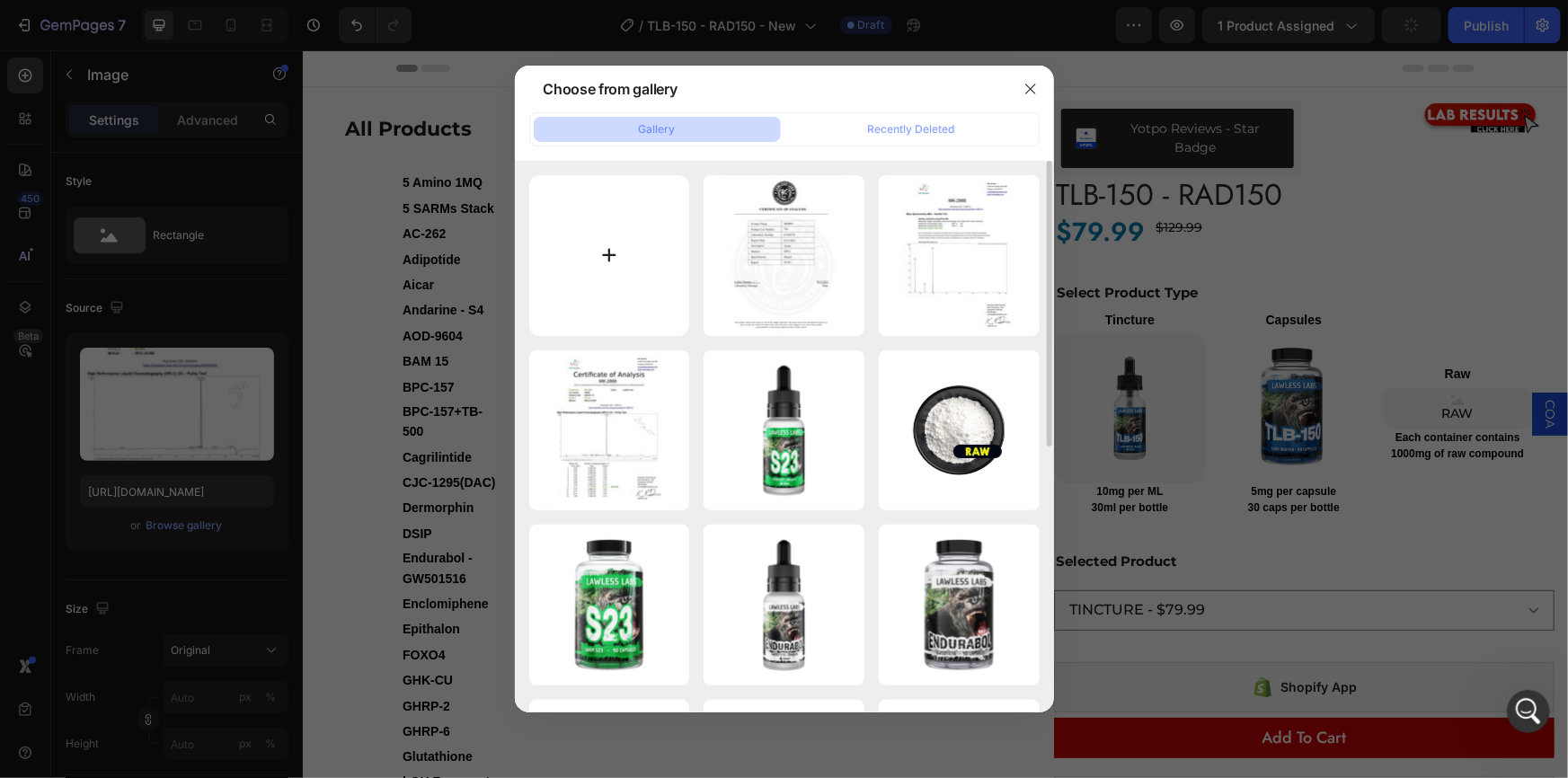
click at [616, 266] on input "file" at bounding box center [609, 256] width 161 height 161
type input "C:\fakepath\gempages_477019959369663551-4ce3d06f-b1ec-4943-90f3-64779e58b436.we…"
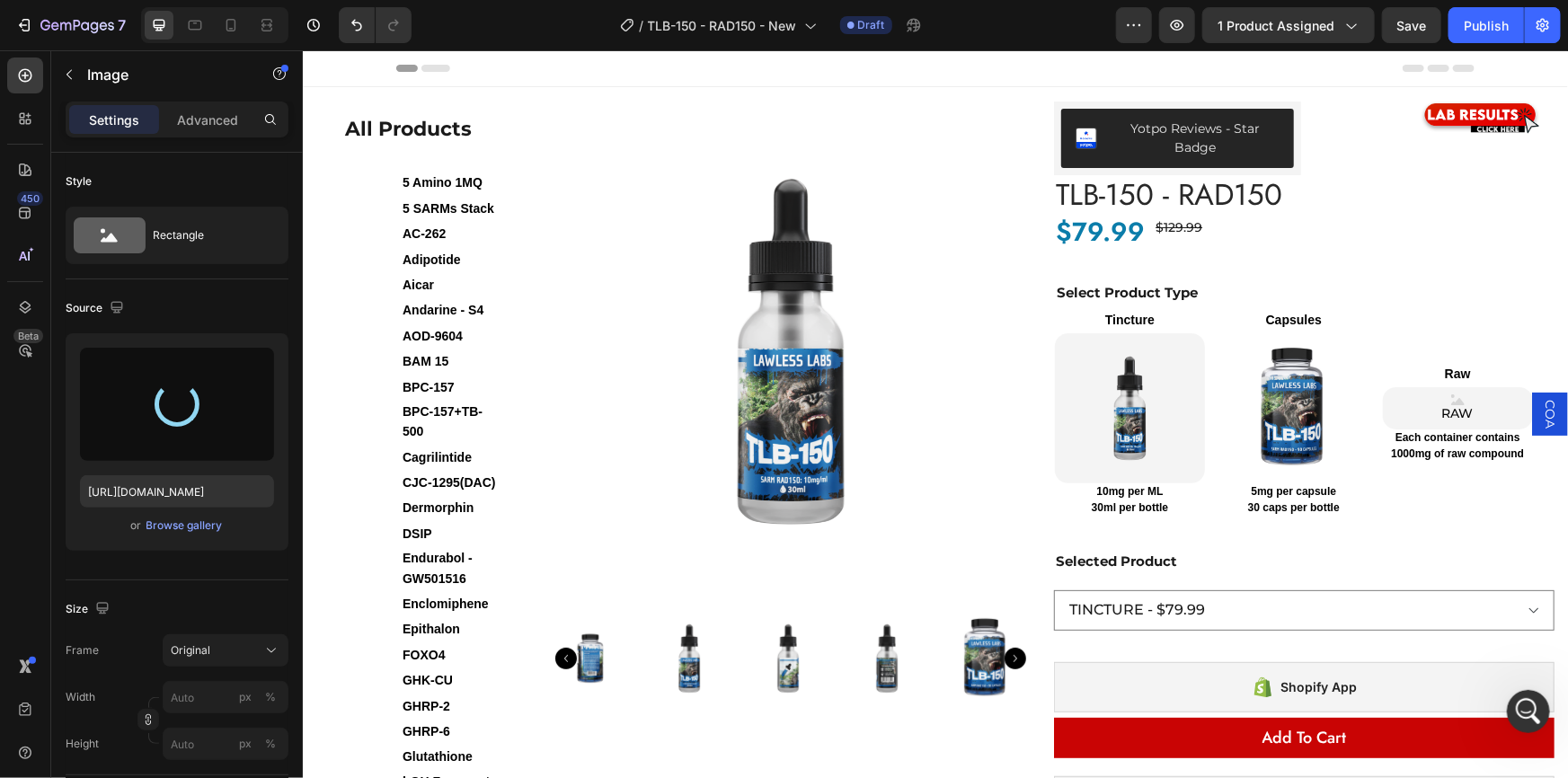
type input "[URL][DOMAIN_NAME]"
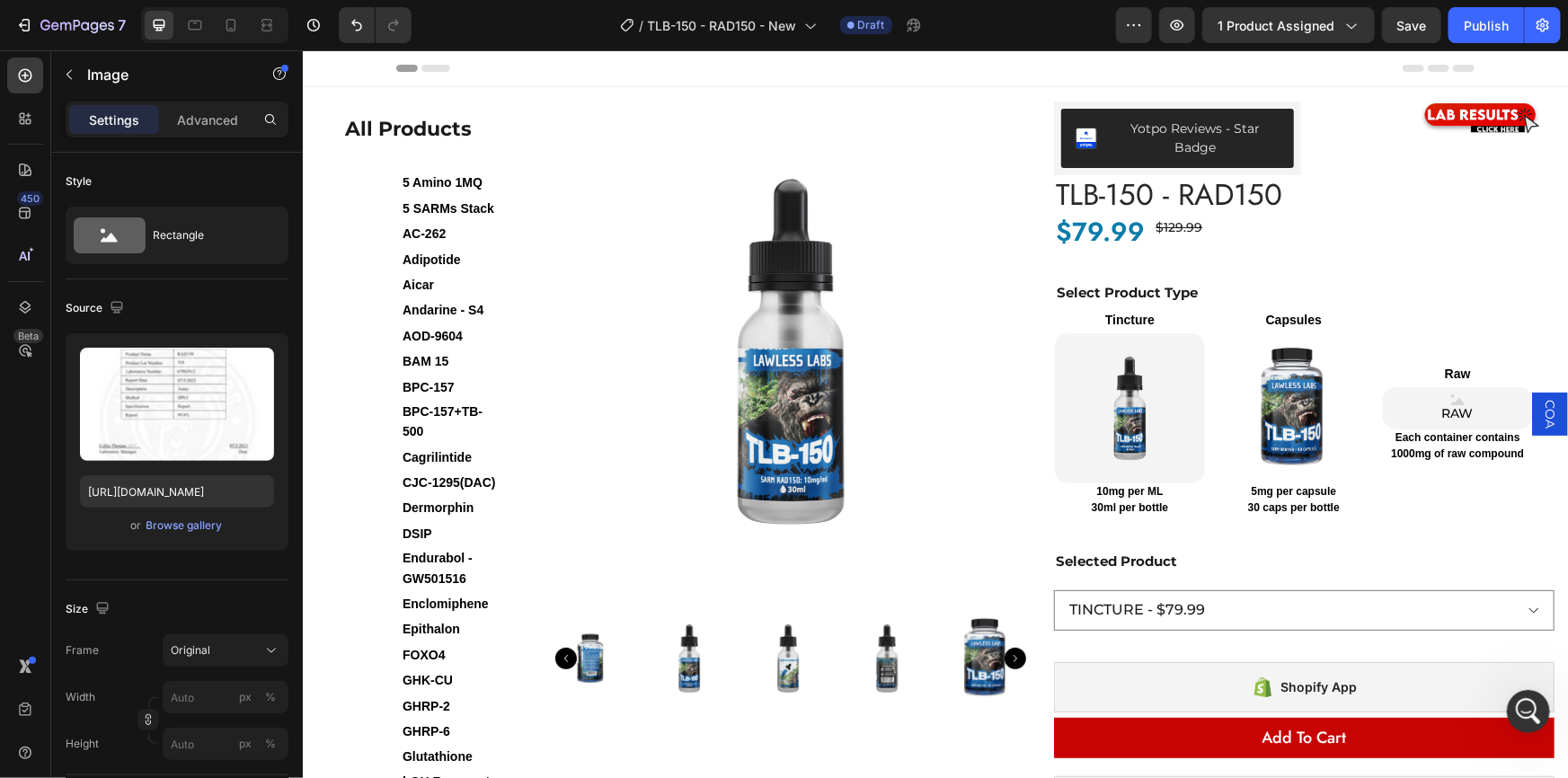
click at [1540, 413] on span "COA" at bounding box center [1549, 413] width 18 height 29
